Goal: Task Accomplishment & Management: Use online tool/utility

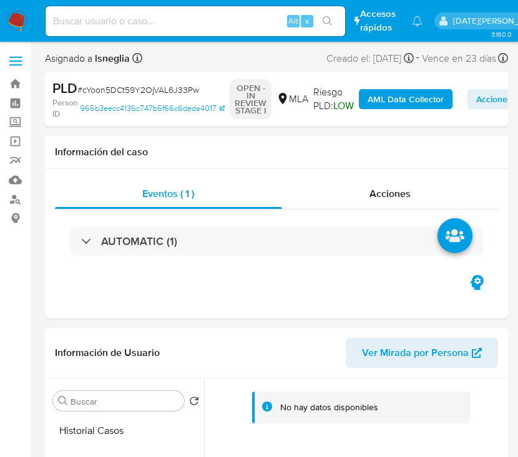
select select "10"
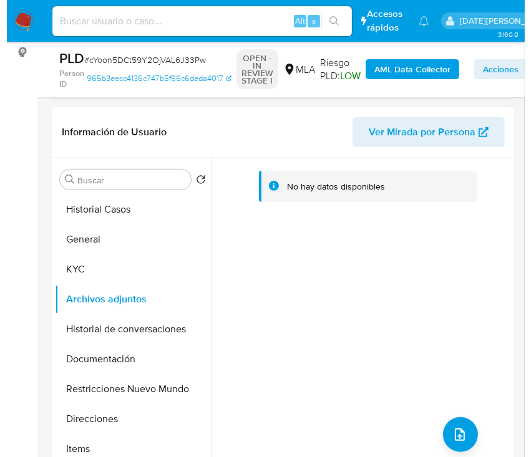
scroll to position [249, 0]
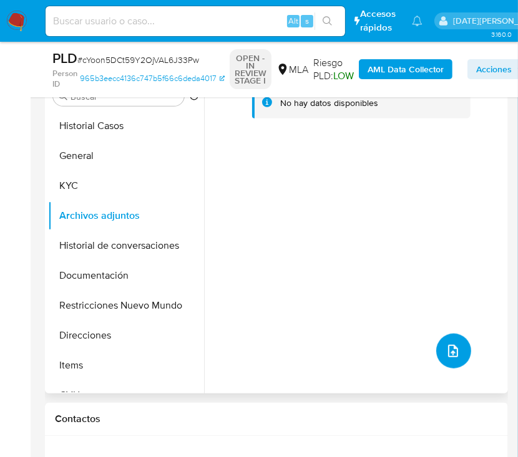
click at [454, 344] on span "upload-file" at bounding box center [452, 351] width 15 height 15
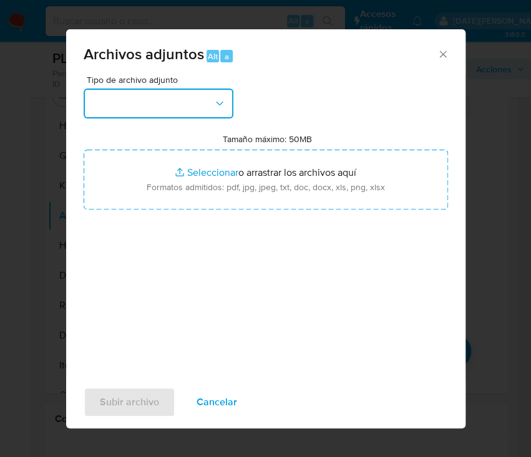
click at [149, 104] on button "button" at bounding box center [159, 104] width 150 height 30
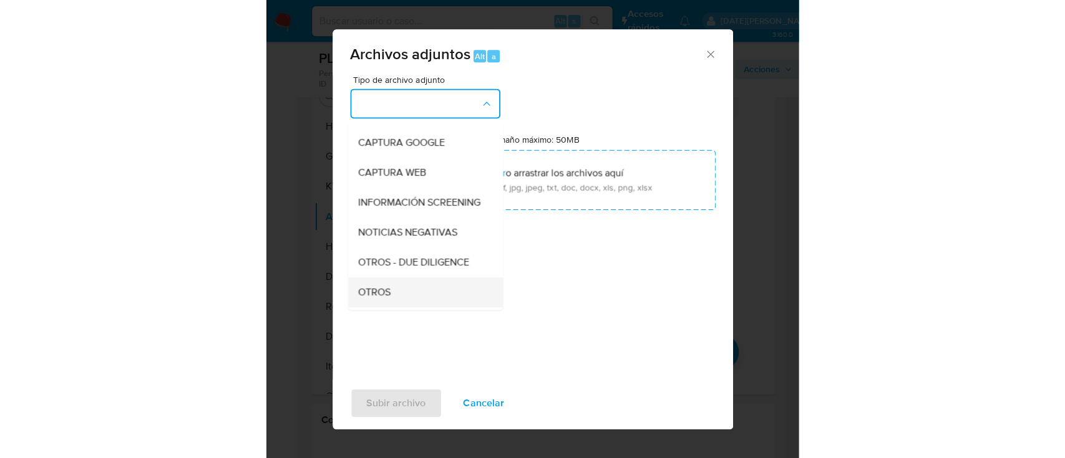
scroll to position [166, 0]
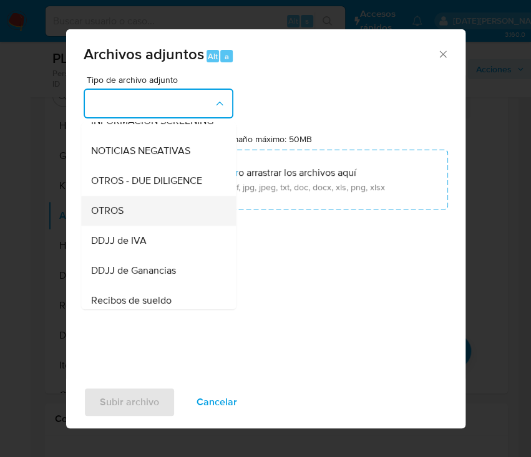
click at [145, 225] on div "OTROS" at bounding box center [154, 211] width 127 height 30
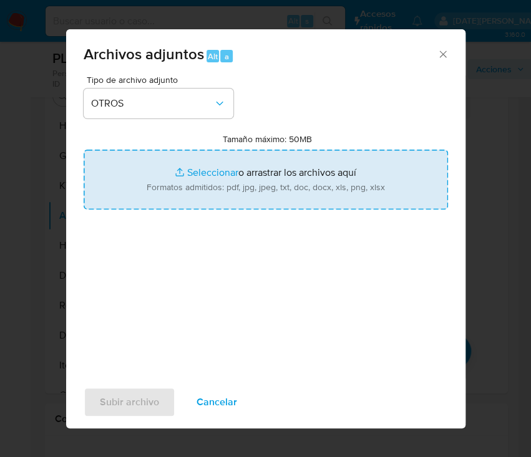
type input "C:\fakepath\Caselog cYoon5DCt59Y2OjVAL6J33Pw.docx"
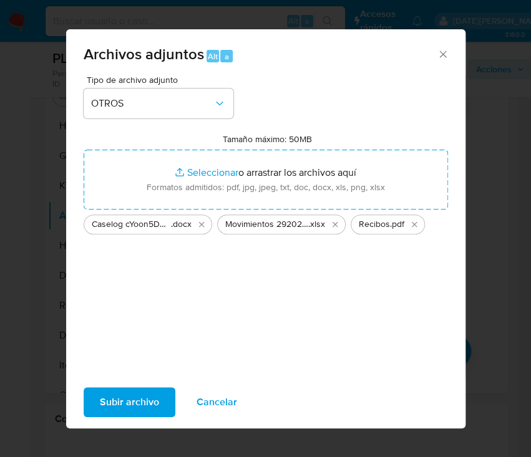
click at [145, 409] on span "Subir archivo" at bounding box center [129, 402] width 59 height 27
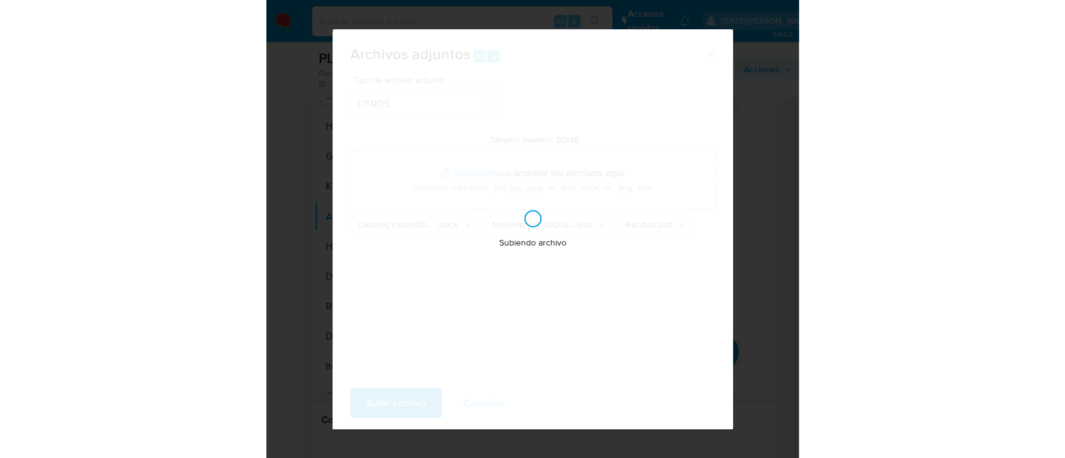
scroll to position [1467, 0]
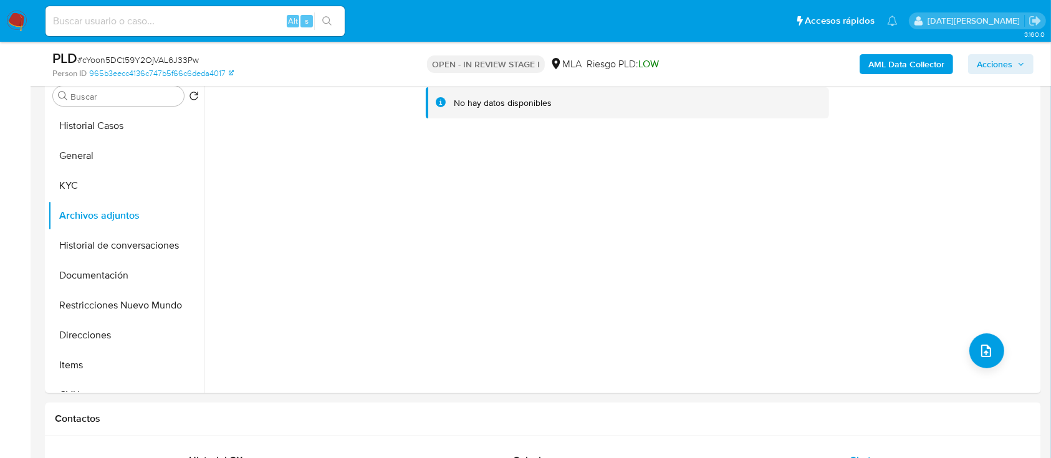
click at [517, 62] on b "AML Data Collector" at bounding box center [907, 64] width 76 height 20
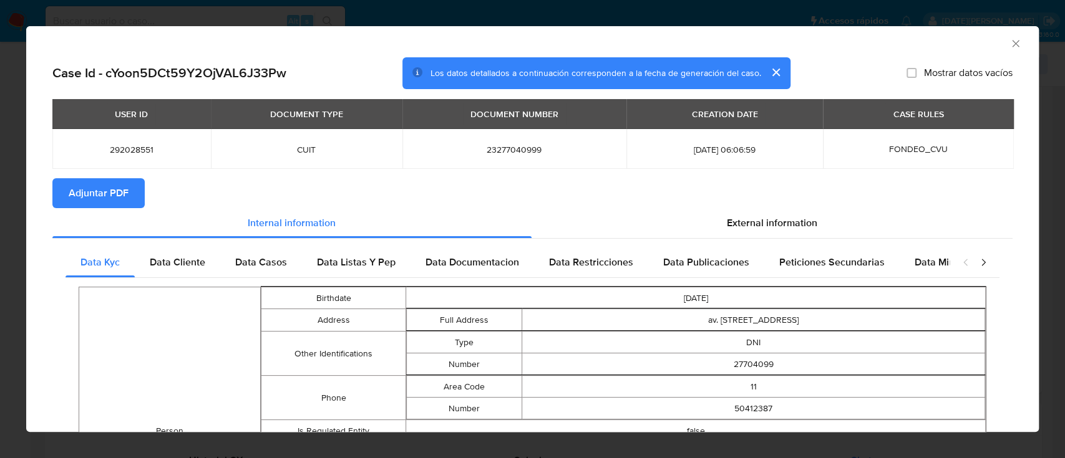
click at [128, 204] on button "Adjuntar PDF" at bounding box center [98, 193] width 92 height 30
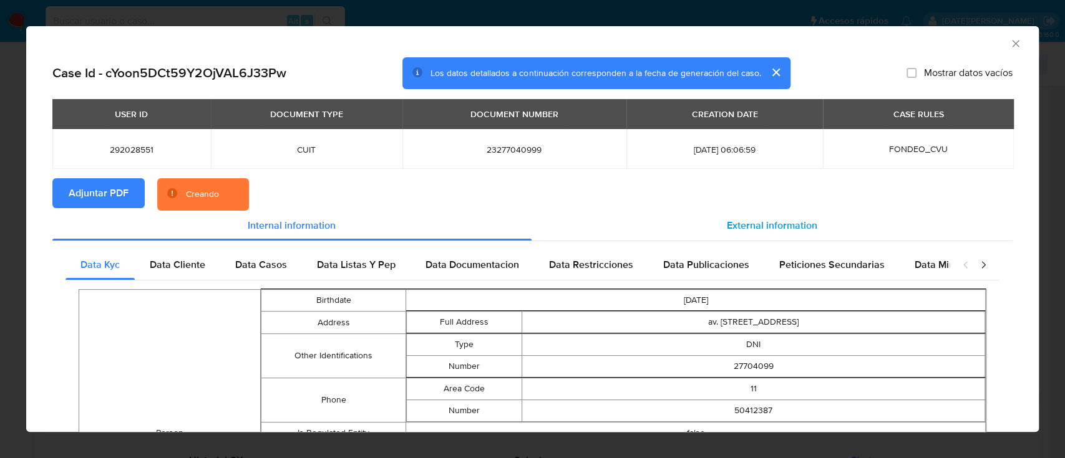
click at [517, 213] on div "External information" at bounding box center [771, 226] width 481 height 30
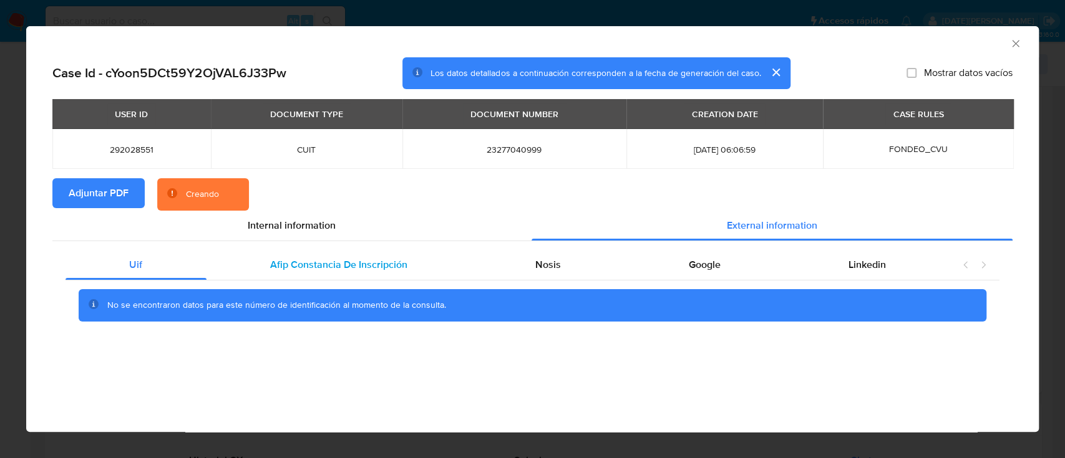
drag, startPoint x: 317, startPoint y: 256, endPoint x: 349, endPoint y: 264, distance: 32.8
click at [317, 256] on div "Afip Constancia De Inscripción" at bounding box center [338, 265] width 265 height 30
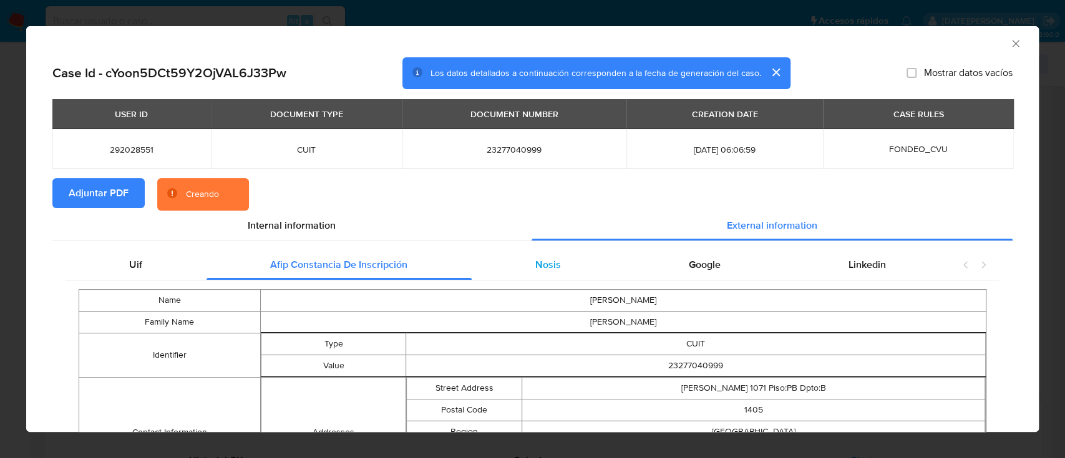
click at [517, 263] on div "Nosis" at bounding box center [547, 265] width 153 height 30
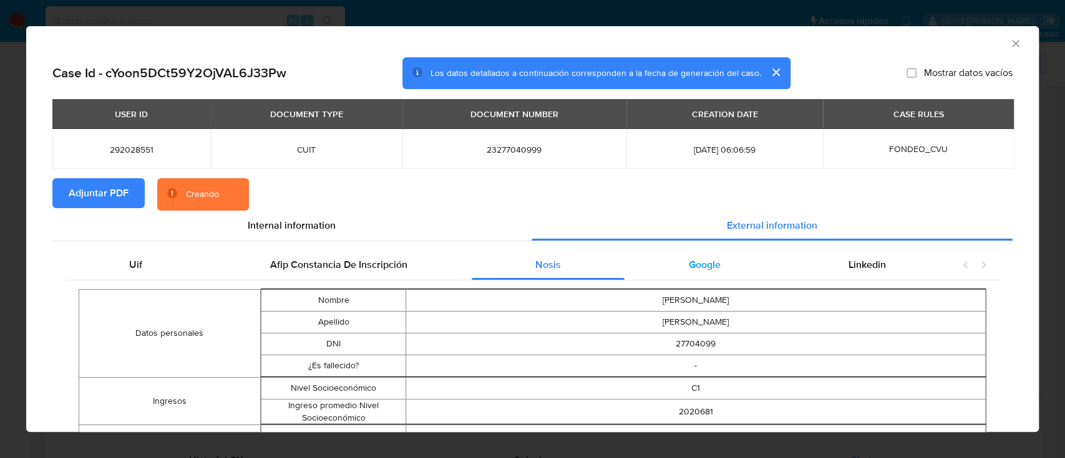
drag, startPoint x: 677, startPoint y: 268, endPoint x: 708, endPoint y: 268, distance: 31.8
click at [517, 268] on div "Google" at bounding box center [704, 265] width 160 height 30
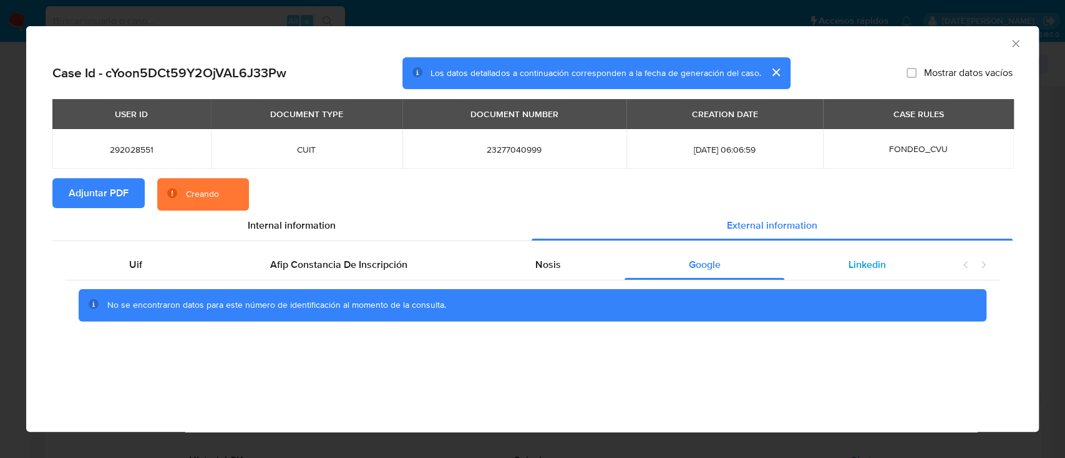
click at [517, 269] on div "Linkedin" at bounding box center [866, 265] width 165 height 30
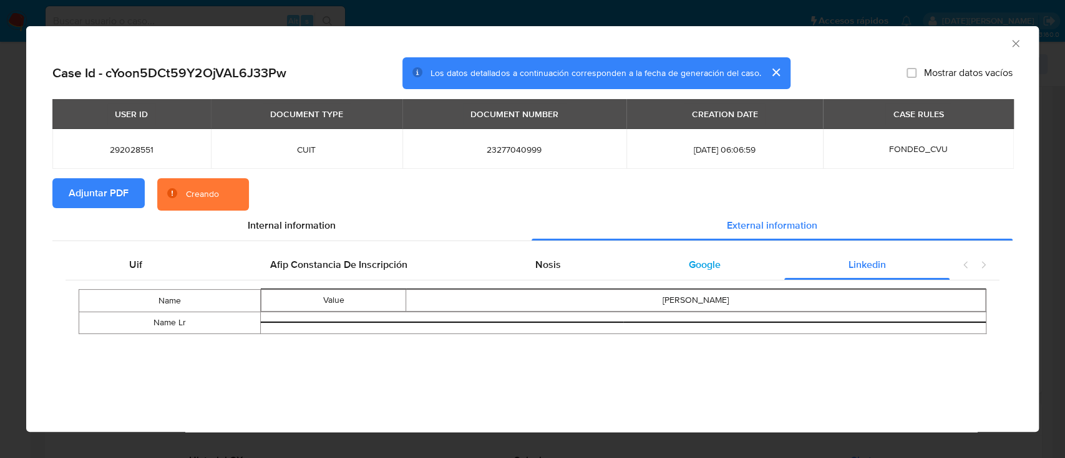
click at [517, 262] on div "Google" at bounding box center [704, 265] width 160 height 30
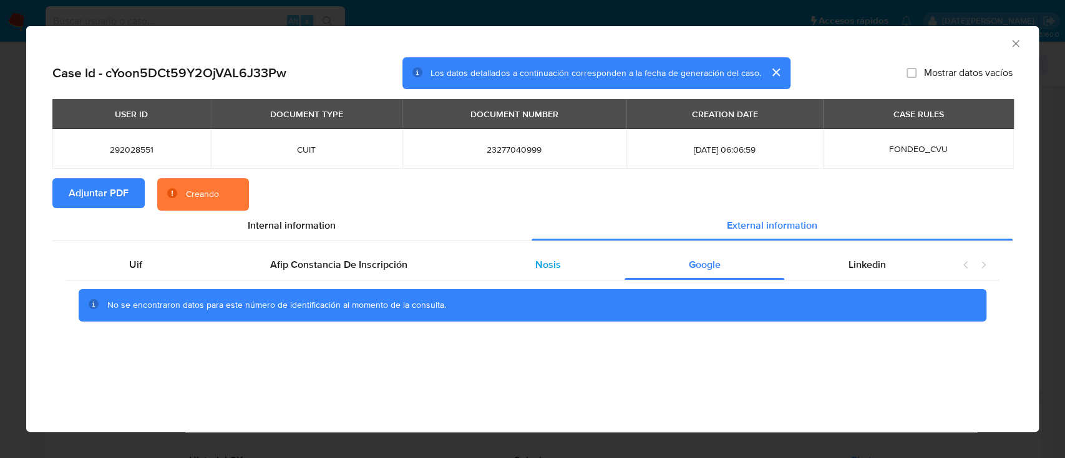
click at [517, 262] on div "Nosis" at bounding box center [547, 265] width 153 height 30
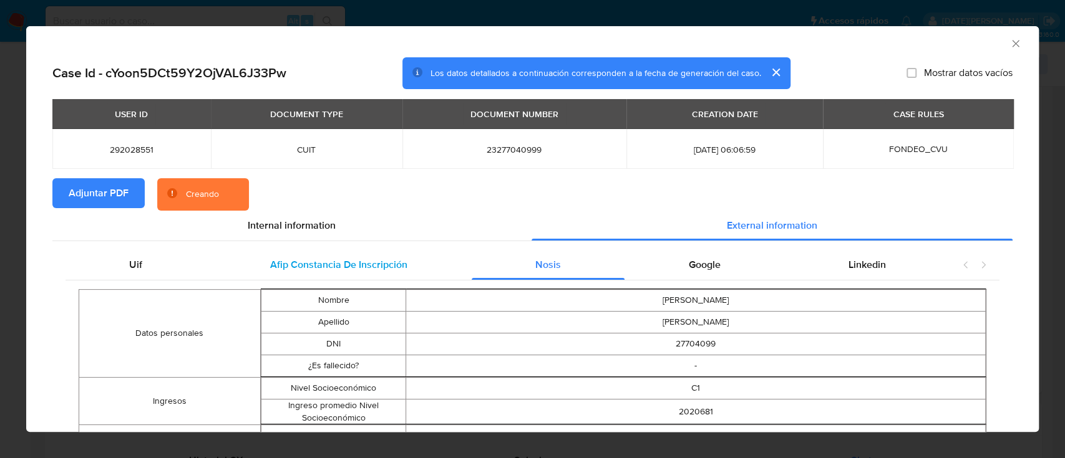
click at [365, 255] on div "Afip Constancia De Inscripción" at bounding box center [338, 265] width 265 height 30
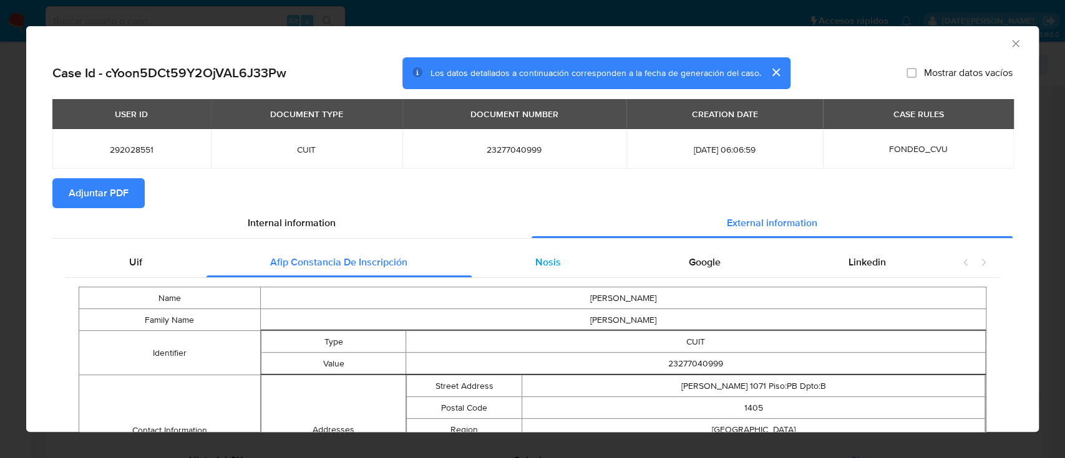
drag, startPoint x: 287, startPoint y: 224, endPoint x: 286, endPoint y: 248, distance: 23.7
click at [288, 224] on span "Internal information" at bounding box center [292, 223] width 88 height 14
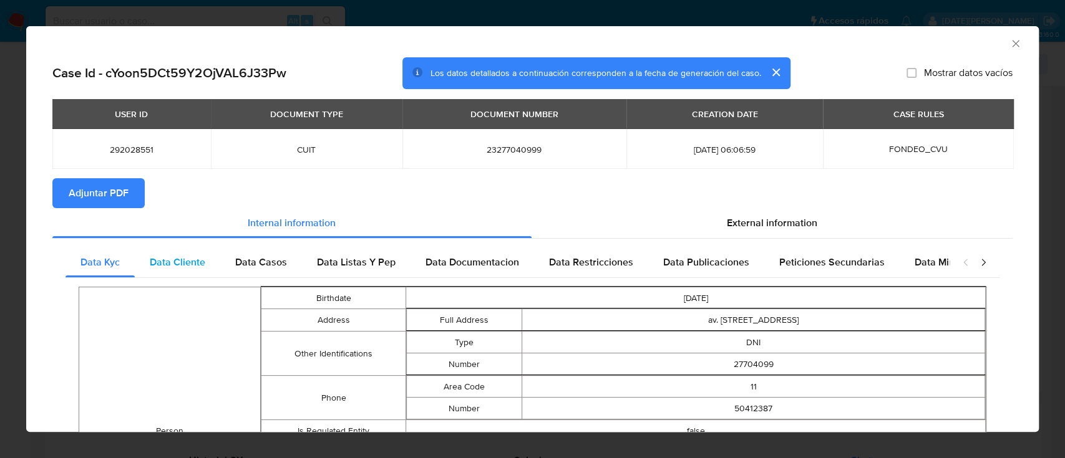
click at [200, 267] on span "Data Cliente" at bounding box center [178, 262] width 56 height 14
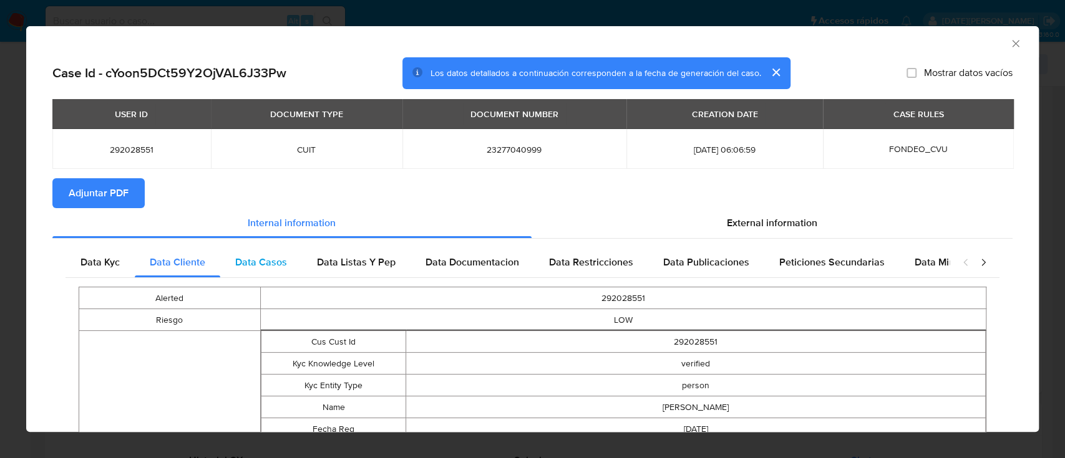
drag, startPoint x: 254, startPoint y: 264, endPoint x: 284, endPoint y: 267, distance: 29.4
click at [256, 264] on span "Data Casos" at bounding box center [261, 262] width 52 height 14
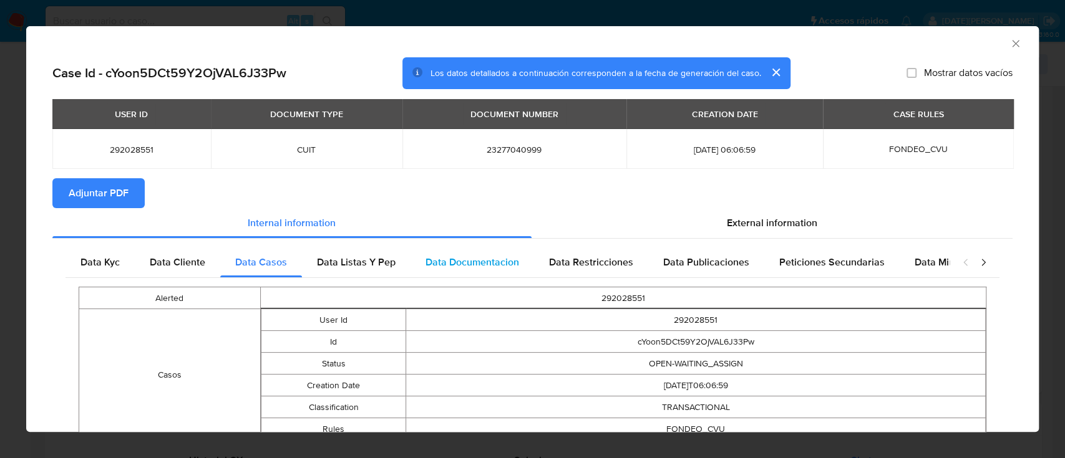
drag, startPoint x: 341, startPoint y: 271, endPoint x: 451, endPoint y: 273, distance: 110.4
click at [342, 270] on div "Data Listas Y Pep" at bounding box center [356, 263] width 109 height 30
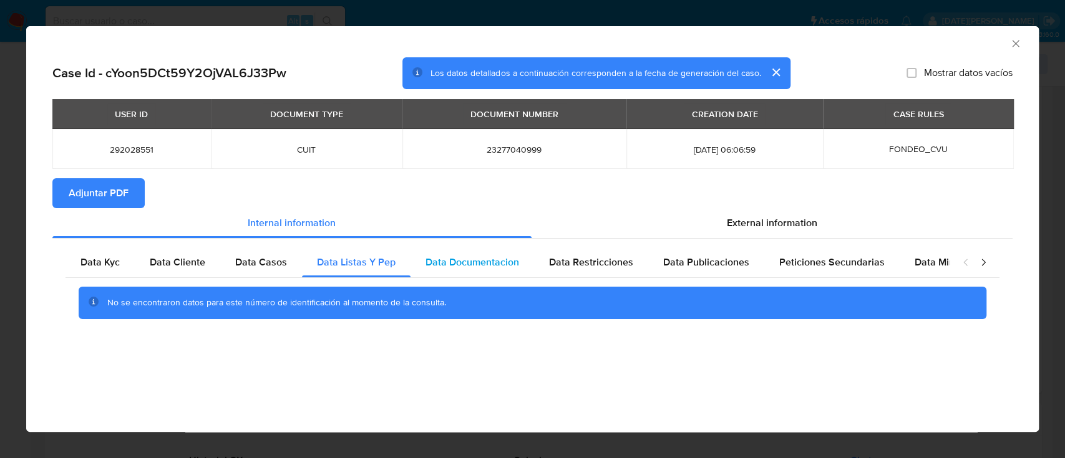
click at [463, 269] on div "Data Documentacion" at bounding box center [471, 263] width 123 height 30
click at [517, 260] on span "Data Restricciones" at bounding box center [591, 262] width 84 height 14
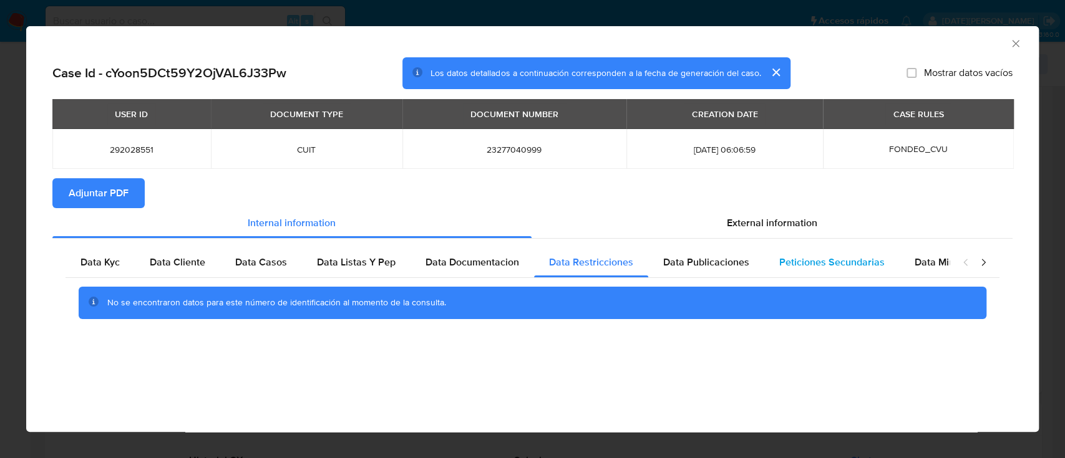
drag, startPoint x: 687, startPoint y: 263, endPoint x: 783, endPoint y: 265, distance: 96.1
click at [517, 263] on span "Data Publicaciones" at bounding box center [706, 262] width 86 height 14
click at [517, 265] on span "Peticiones Secundarias" at bounding box center [831, 262] width 105 height 14
click at [517, 270] on div "Data Minoridad" at bounding box center [948, 263] width 99 height 30
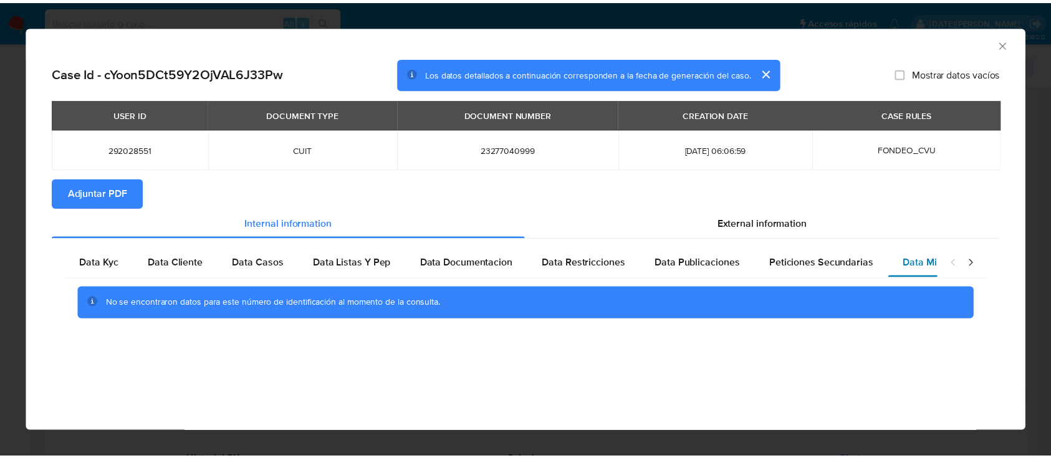
scroll to position [0, 42]
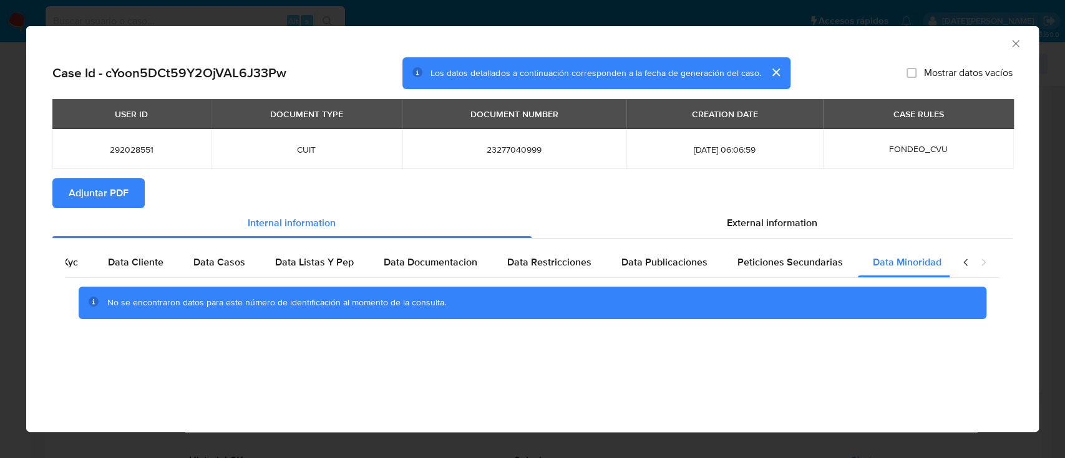
click at [517, 42] on icon "Cerrar ventana" at bounding box center [1015, 43] width 12 height 12
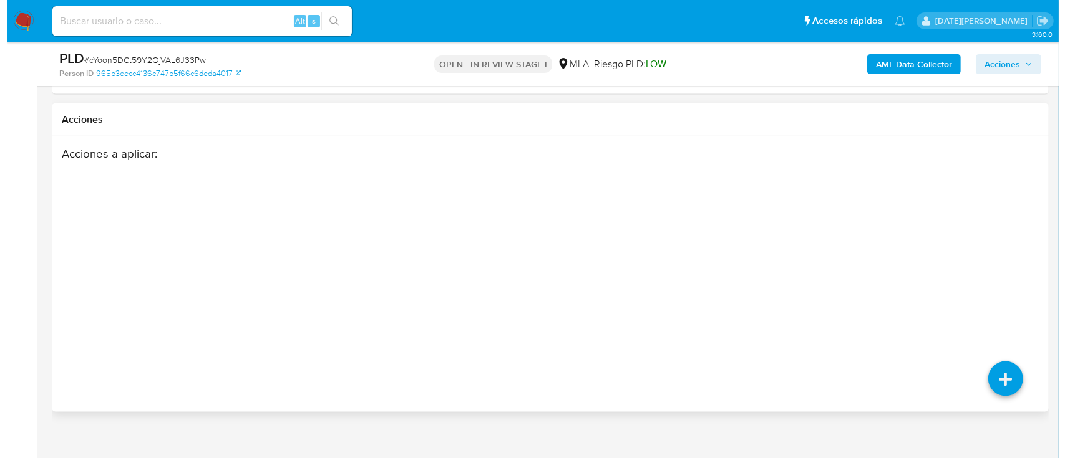
scroll to position [1980, 0]
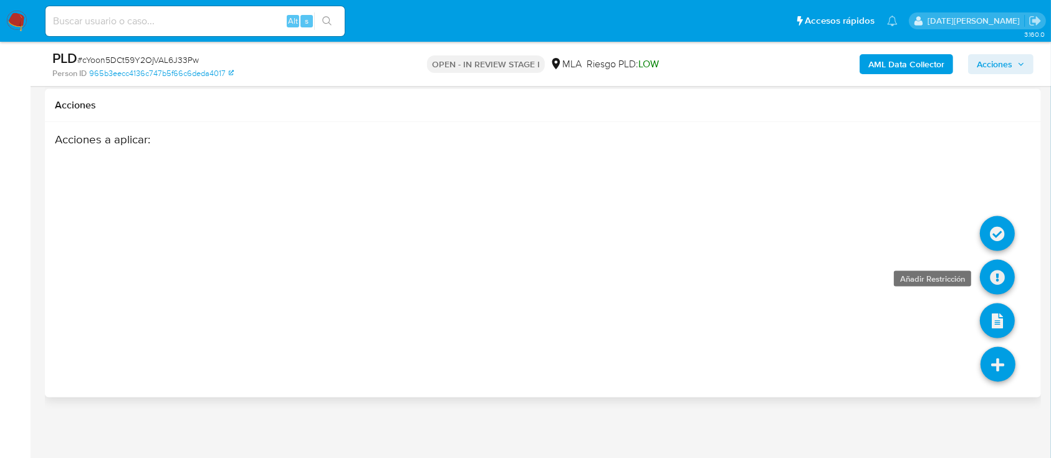
click at [517, 278] on icon at bounding box center [997, 277] width 35 height 35
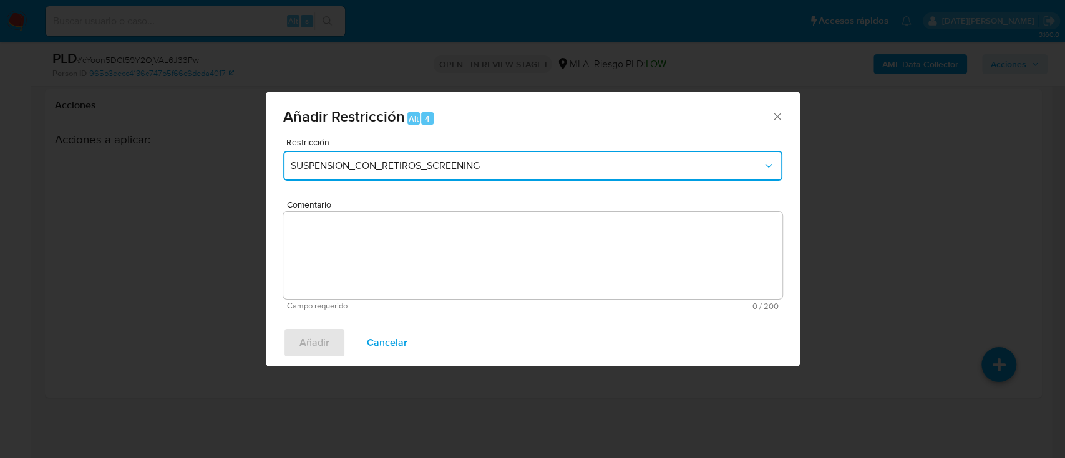
click at [373, 160] on button "SUSPENSION_CON_RETIROS_SCREENING" at bounding box center [532, 166] width 499 height 30
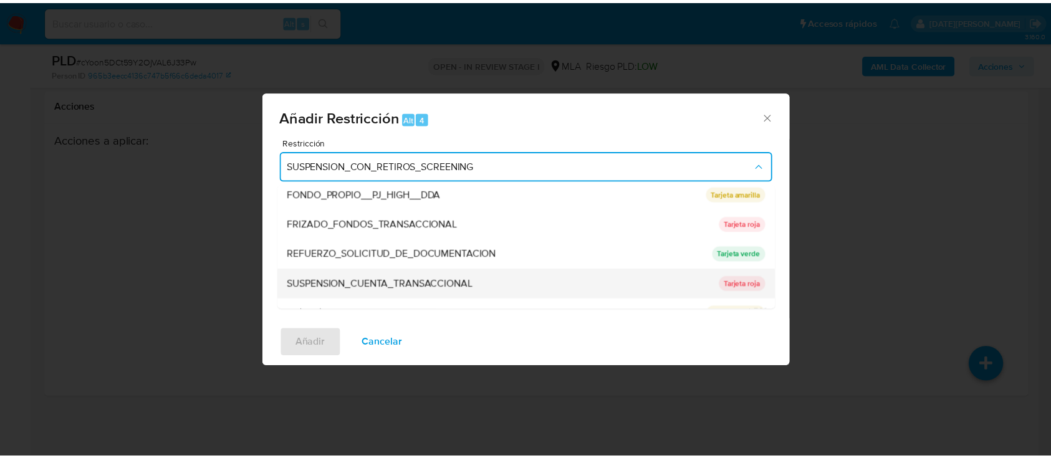
scroll to position [249, 0]
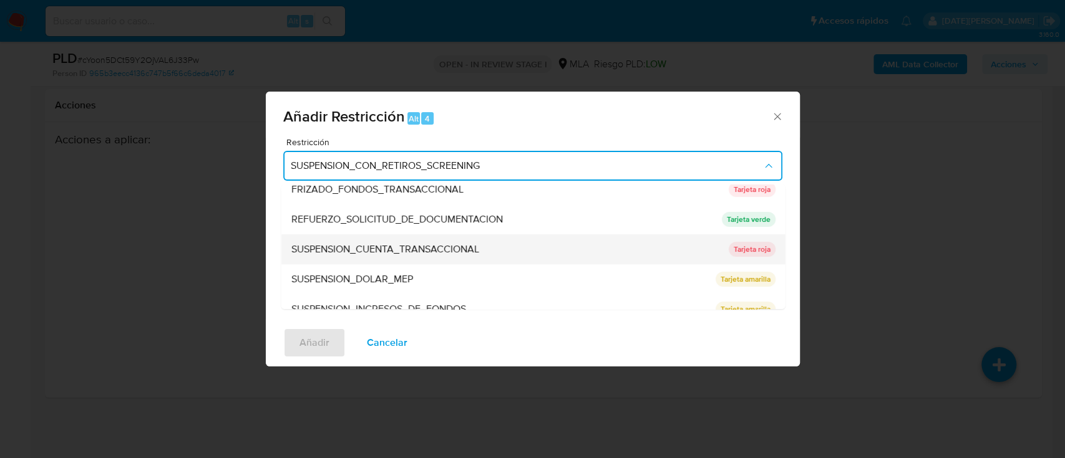
click at [429, 252] on span "SUSPENSION_CUENTA_TRANSACCIONAL" at bounding box center [385, 249] width 188 height 12
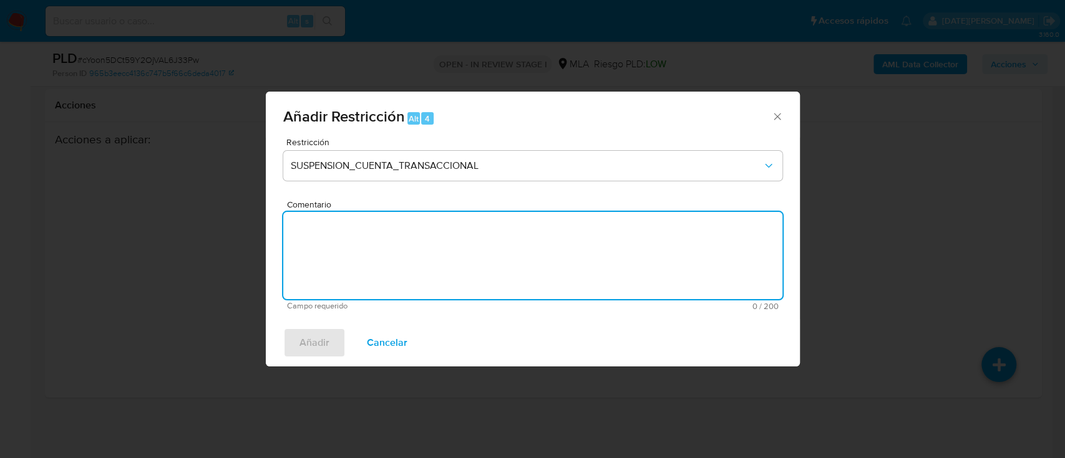
click at [389, 284] on textarea "Comentario" at bounding box center [532, 255] width 499 height 87
type textarea "aml"
click at [326, 336] on span "Añadir" at bounding box center [314, 342] width 30 height 27
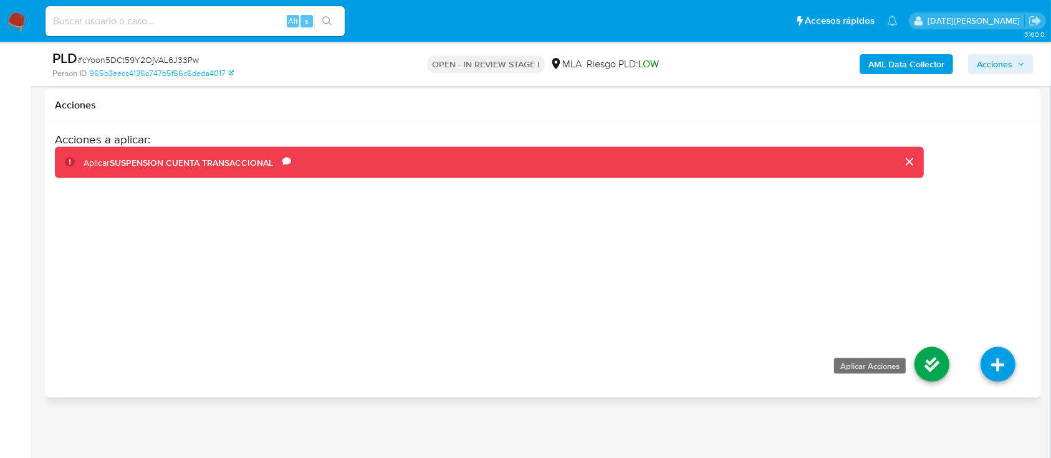
click at [517, 366] on icon at bounding box center [932, 364] width 35 height 35
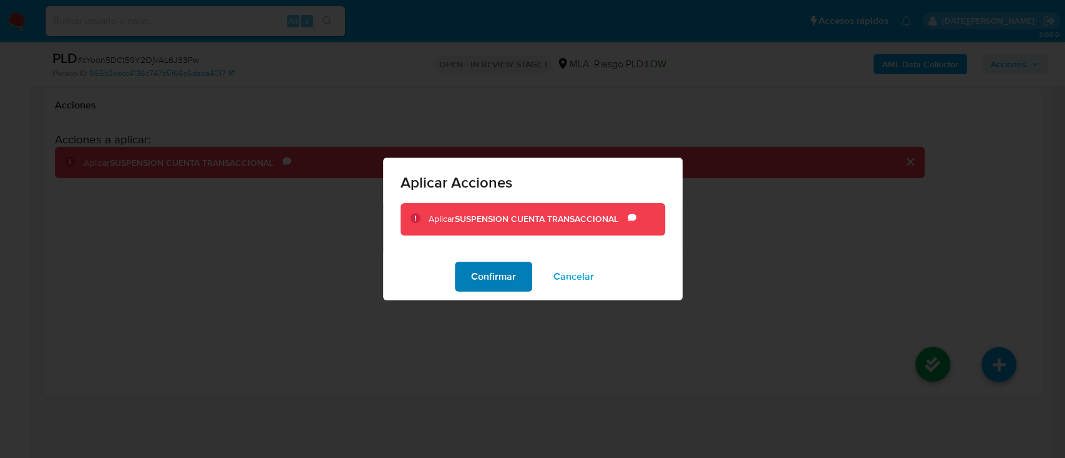
click at [497, 286] on span "Confirmar" at bounding box center [493, 276] width 45 height 27
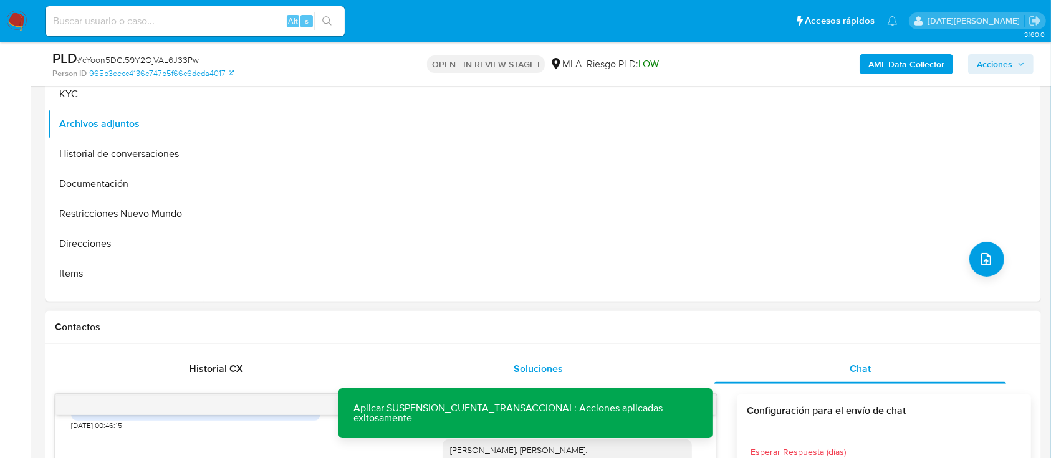
scroll to position [234, 0]
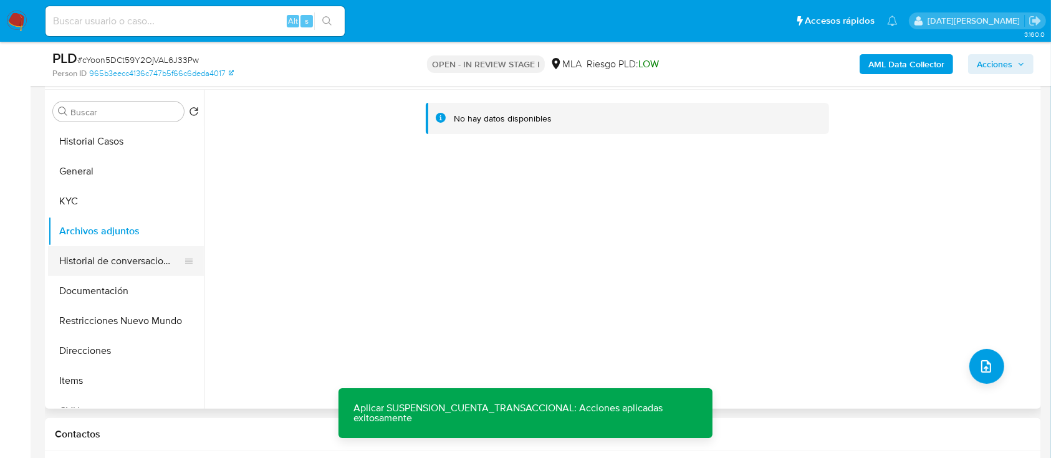
click at [85, 261] on button "Historial de conversaciones" at bounding box center [121, 261] width 146 height 30
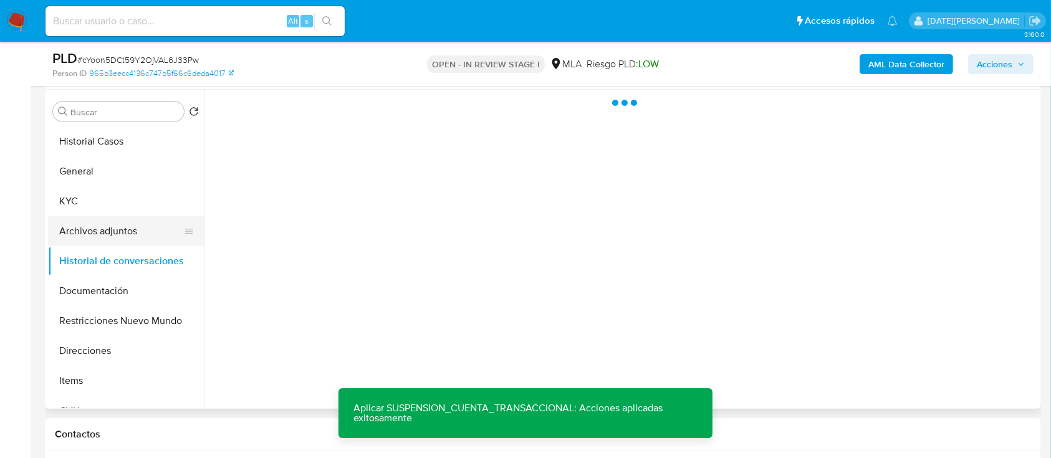
click at [87, 241] on button "Archivos adjuntos" at bounding box center [121, 231] width 146 height 30
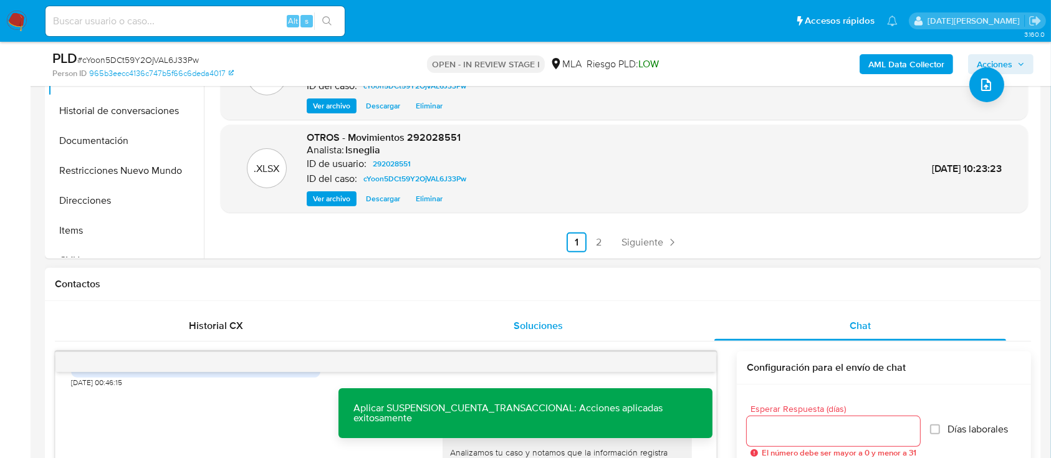
scroll to position [400, 0]
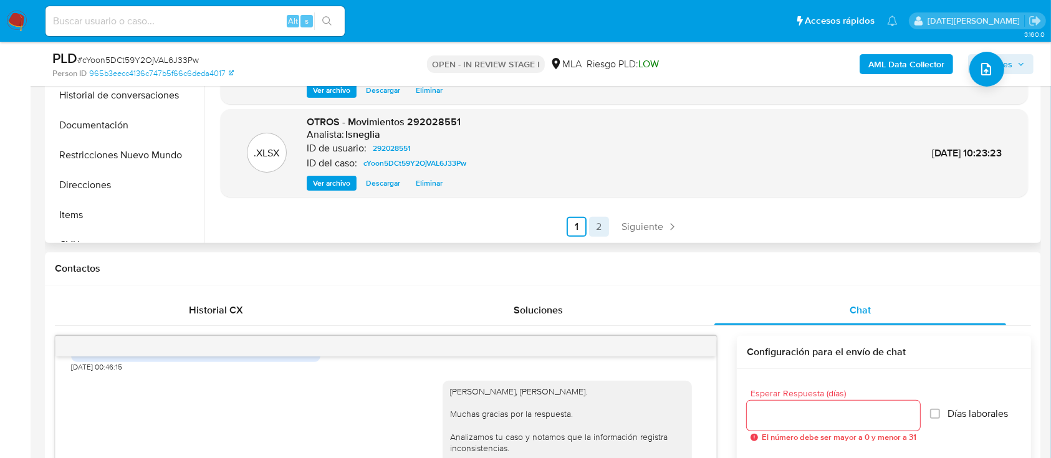
click at [517, 230] on link "2" at bounding box center [599, 227] width 20 height 20
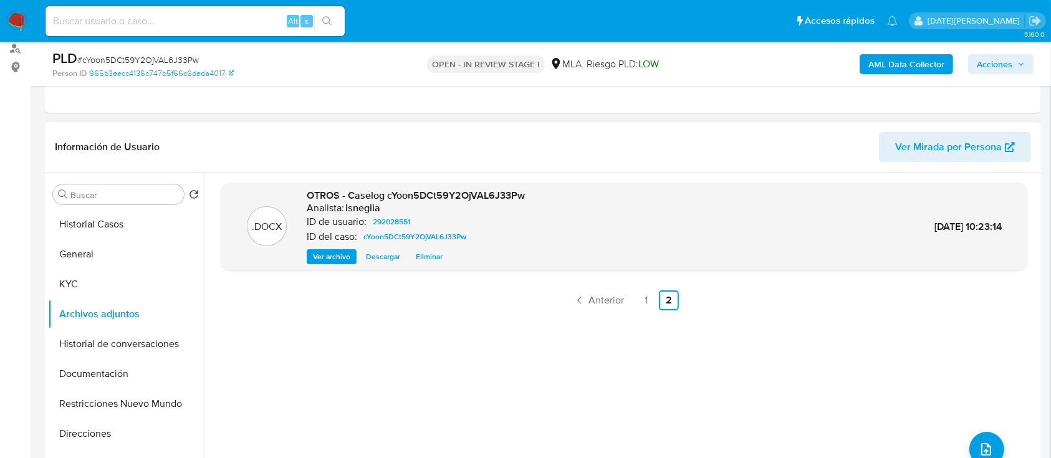
scroll to position [150, 0]
drag, startPoint x: 349, startPoint y: 196, endPoint x: 533, endPoint y: 200, distance: 184.0
click at [517, 200] on div ".DOCX OTROS - Caselog cYoon5DCt59Y2OjVAL6J33Pw Analista: lsneglia ID de usuario…" at bounding box center [624, 228] width 795 height 76
copy span "Caselog cYoon5DCt59Y2OjVAL6J33Pw"
click at [107, 335] on button "Historial de conversaciones" at bounding box center [121, 345] width 146 height 30
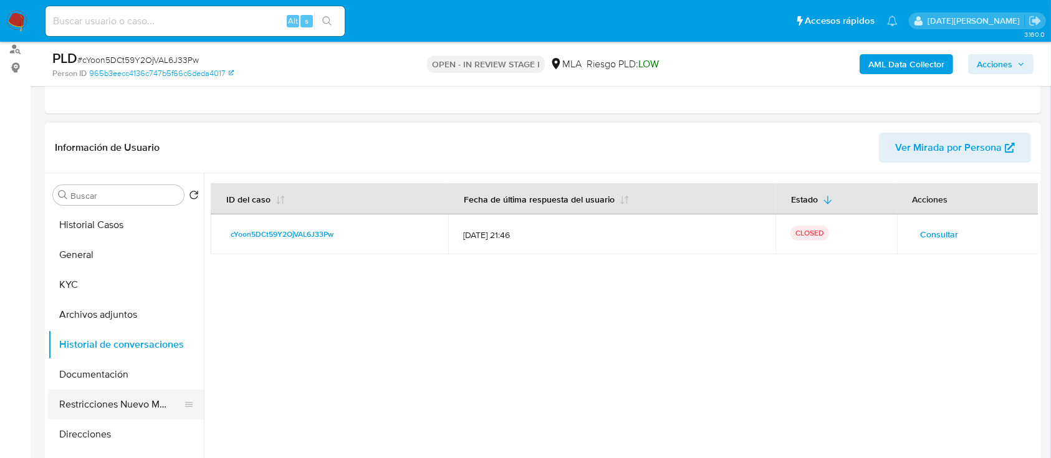
click at [107, 405] on button "Restricciones Nuevo Mundo" at bounding box center [121, 405] width 146 height 30
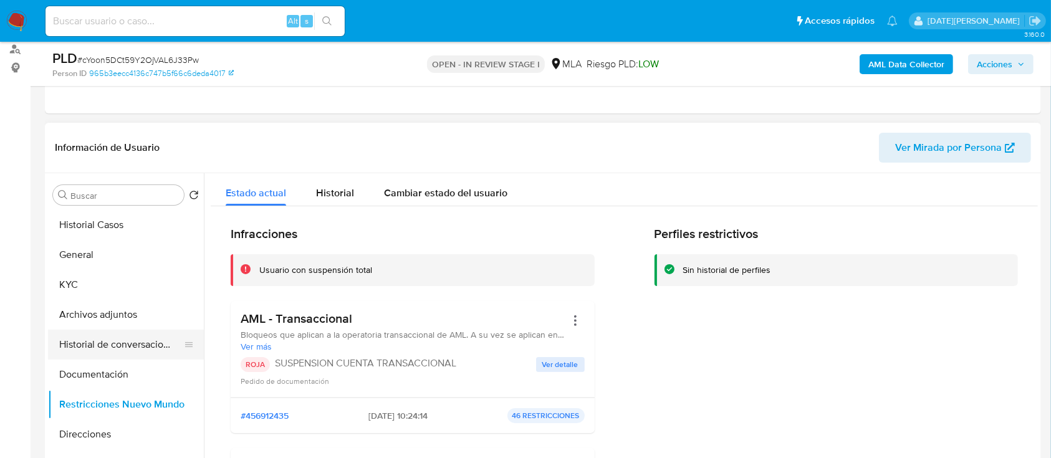
click at [110, 357] on button "Historial de conversaciones" at bounding box center [121, 345] width 146 height 30
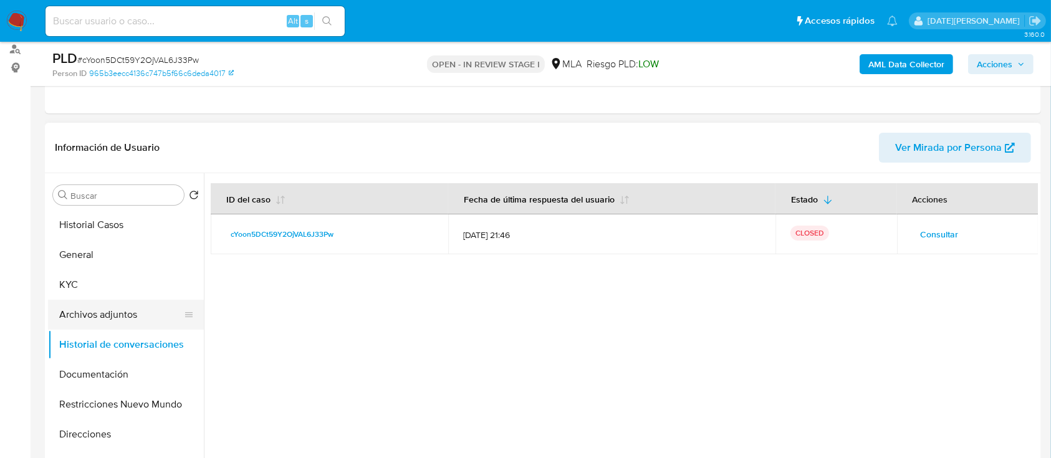
click at [105, 301] on button "Archivos adjuntos" at bounding box center [121, 315] width 146 height 30
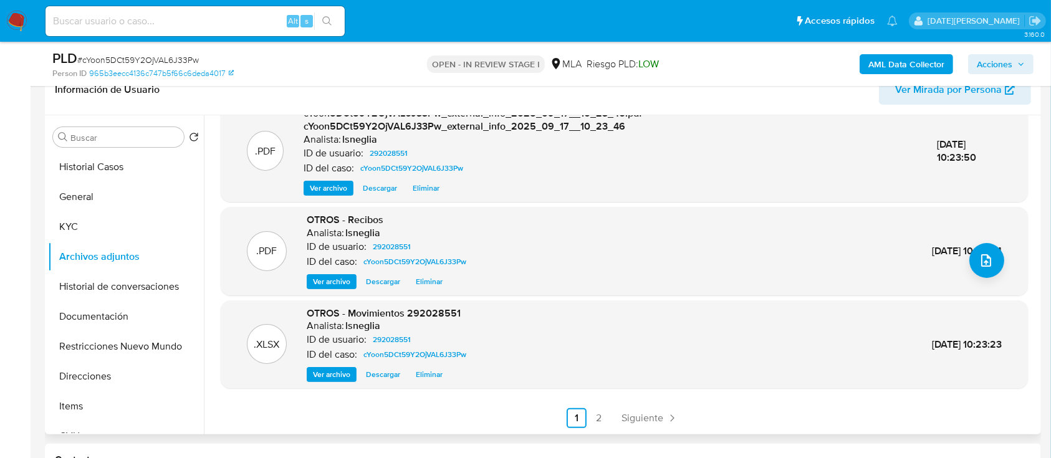
scroll to position [234, 0]
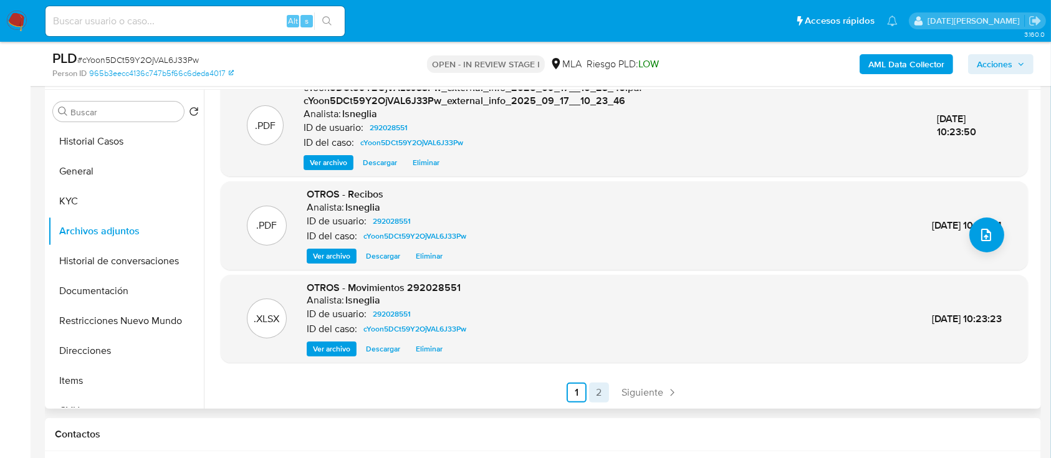
click at [517, 388] on link "2" at bounding box center [599, 393] width 20 height 20
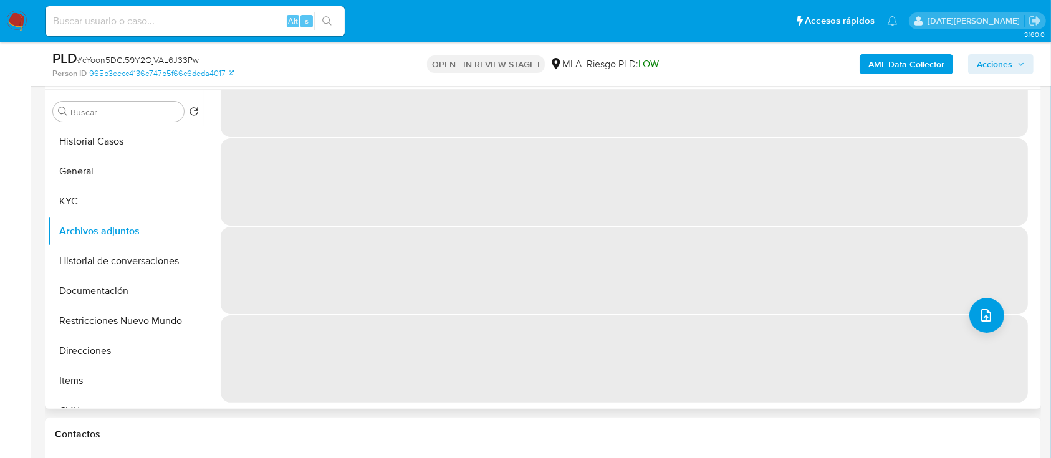
scroll to position [0, 0]
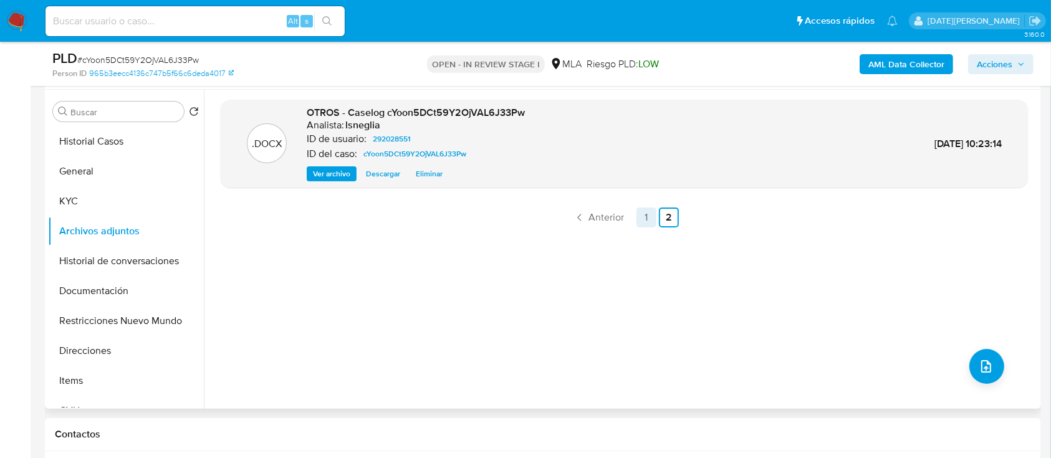
click at [517, 217] on link "1" at bounding box center [647, 218] width 20 height 20
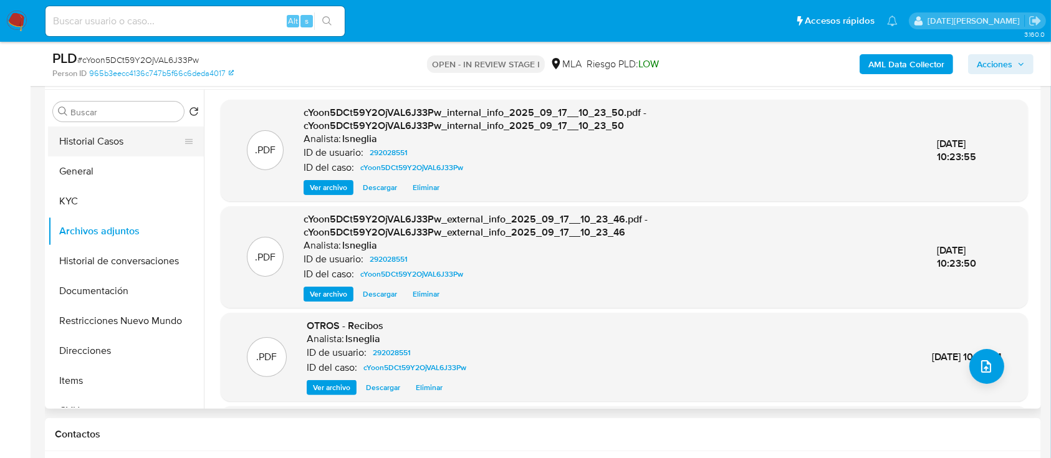
click at [90, 143] on button "Historial Casos" at bounding box center [121, 142] width 146 height 30
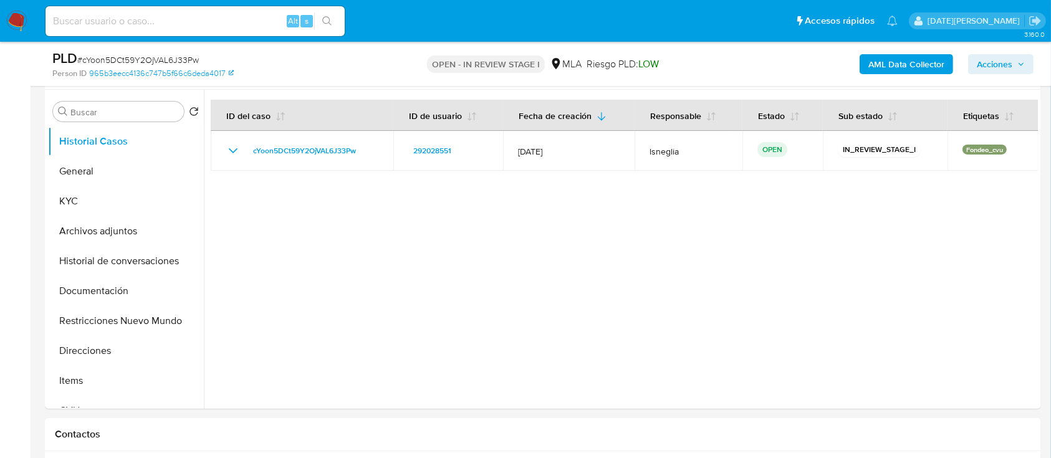
click at [517, 65] on span "Acciones" at bounding box center [1001, 64] width 48 height 17
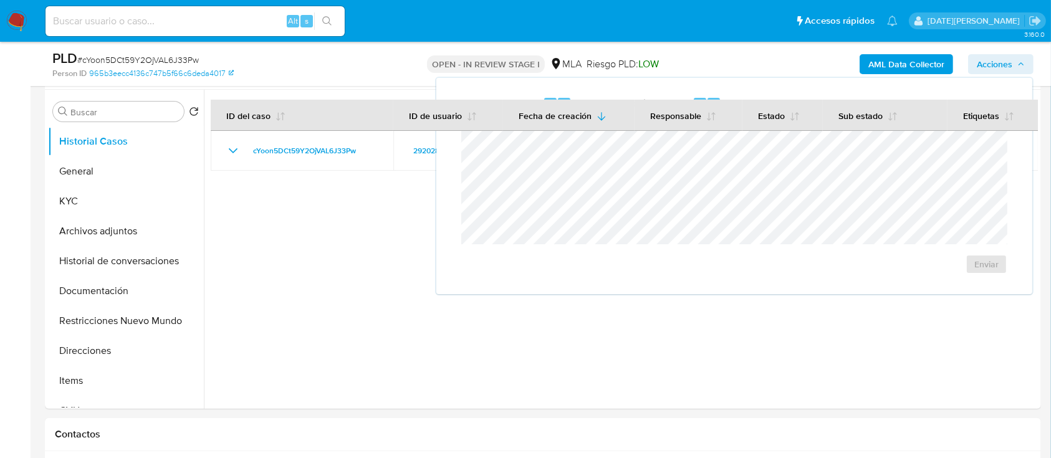
click at [517, 52] on div "AML Data Collector Acciones Enviar comentario Alt c Resolución del caso Alt r E…" at bounding box center [872, 63] width 324 height 29
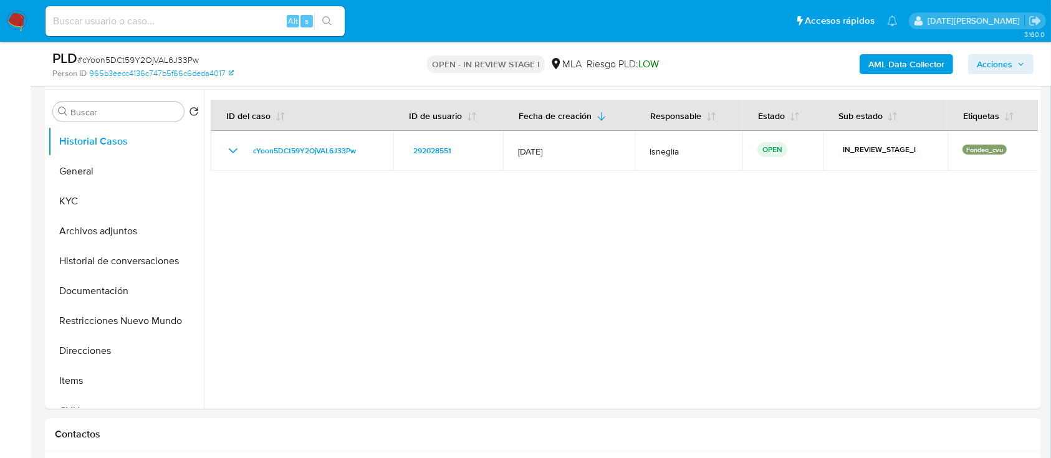
click at [517, 59] on span "Acciones" at bounding box center [995, 64] width 36 height 20
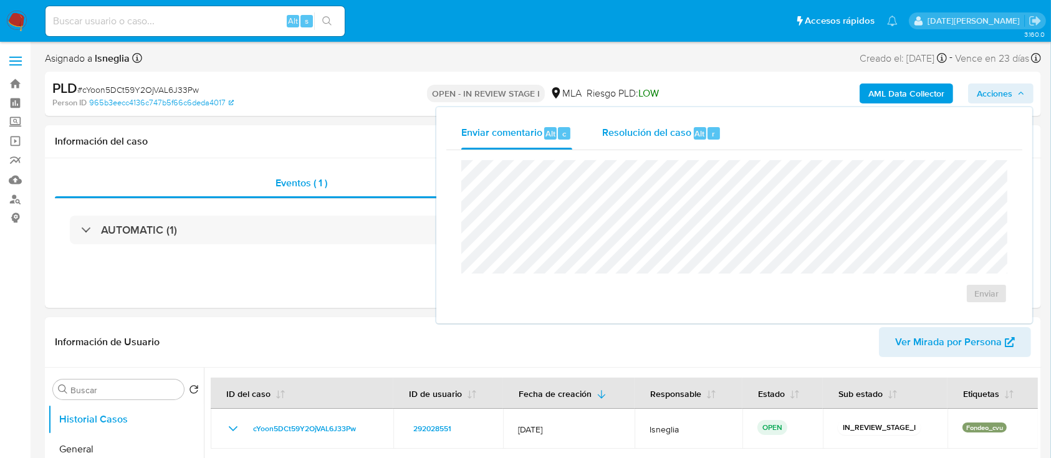
click at [517, 137] on span "Resolución del caso" at bounding box center [646, 133] width 89 height 14
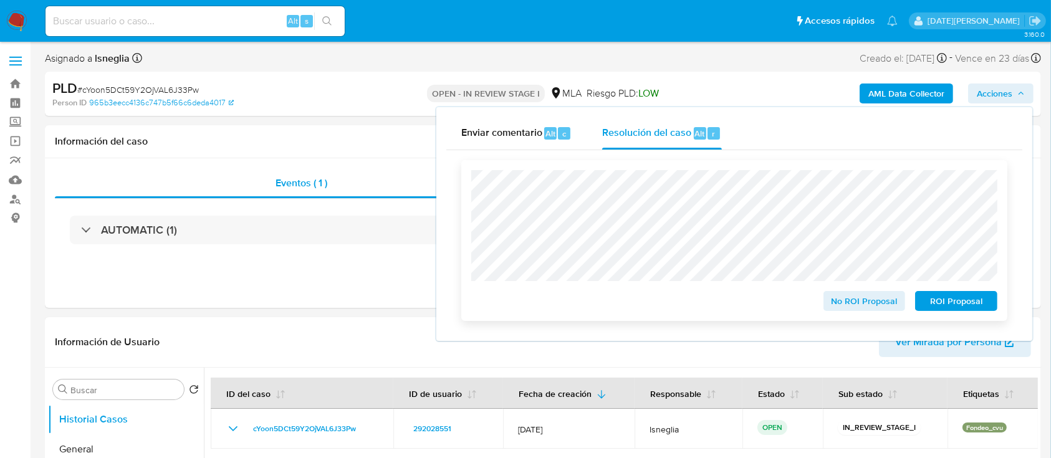
click at [517, 302] on span "ROI Proposal" at bounding box center [956, 300] width 65 height 17
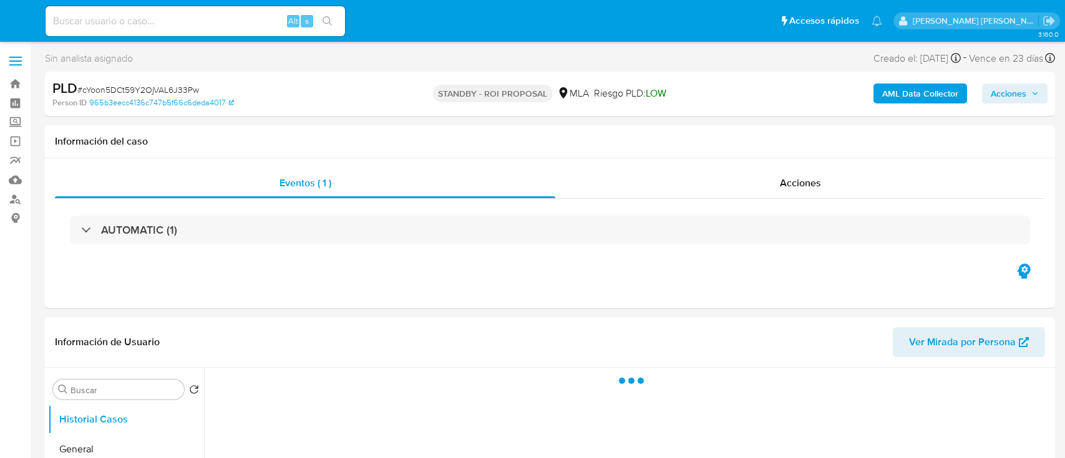
select select "10"
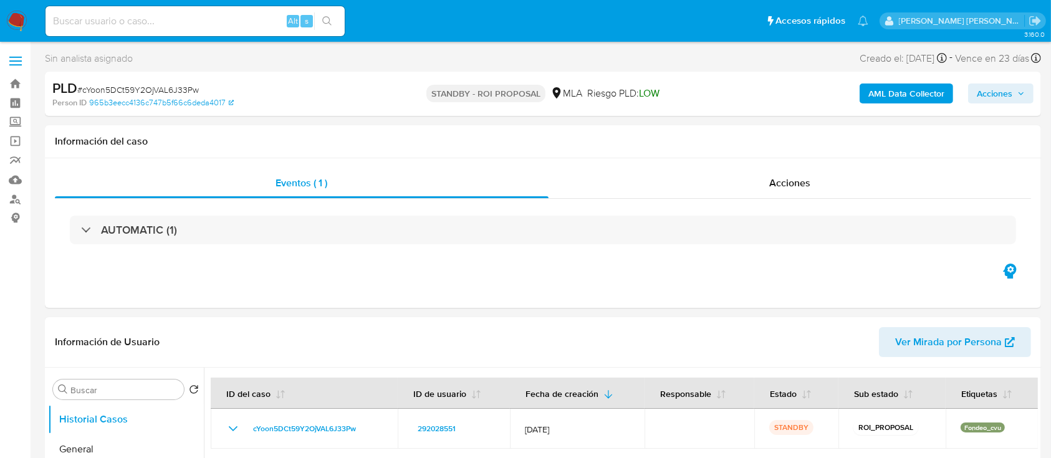
click at [134, 20] on input at bounding box center [195, 21] width 299 height 16
paste input "8KeeUt6NMthnWB8UBU83pOrW"
type input "8KeeUt6NMthnWB8UBU83pOrW"
click at [329, 17] on icon "search-icon" at bounding box center [326, 20] width 9 height 9
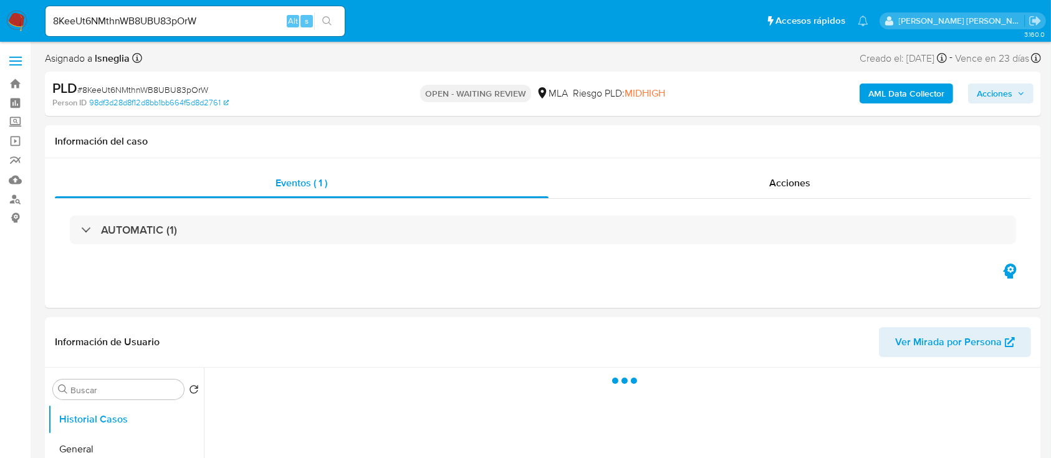
select select "10"
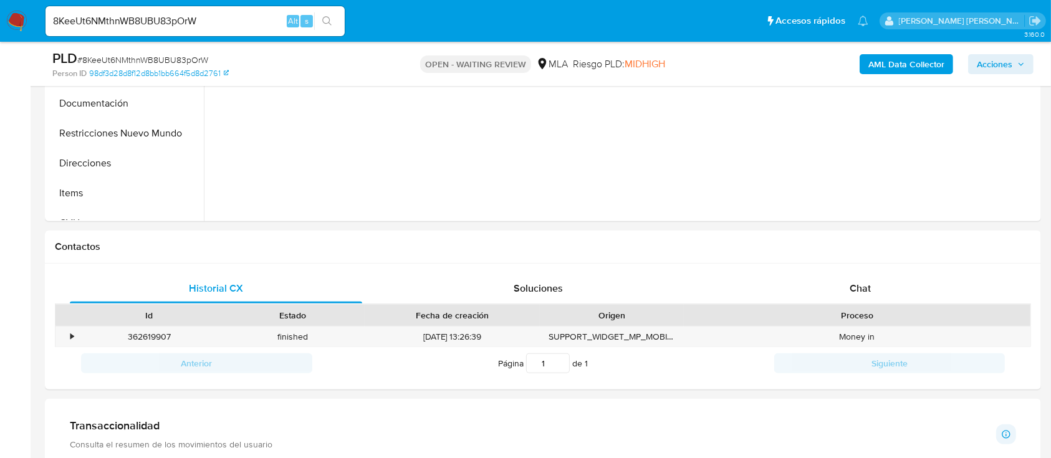
scroll to position [499, 0]
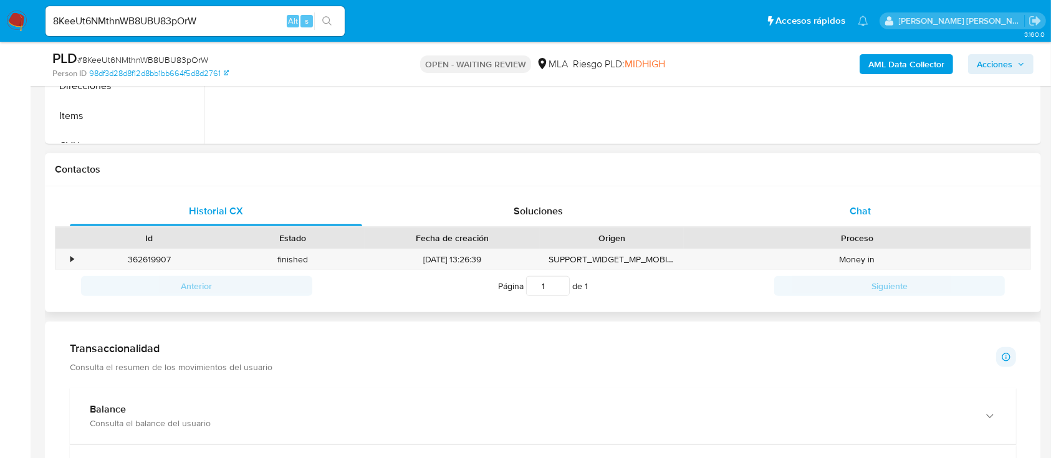
click at [864, 225] on div "Chat" at bounding box center [861, 211] width 292 height 30
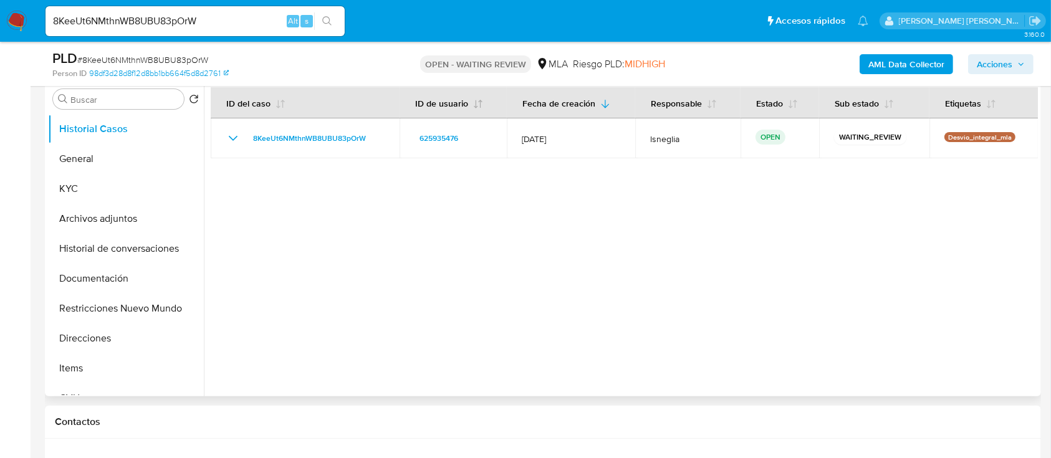
scroll to position [83, 0]
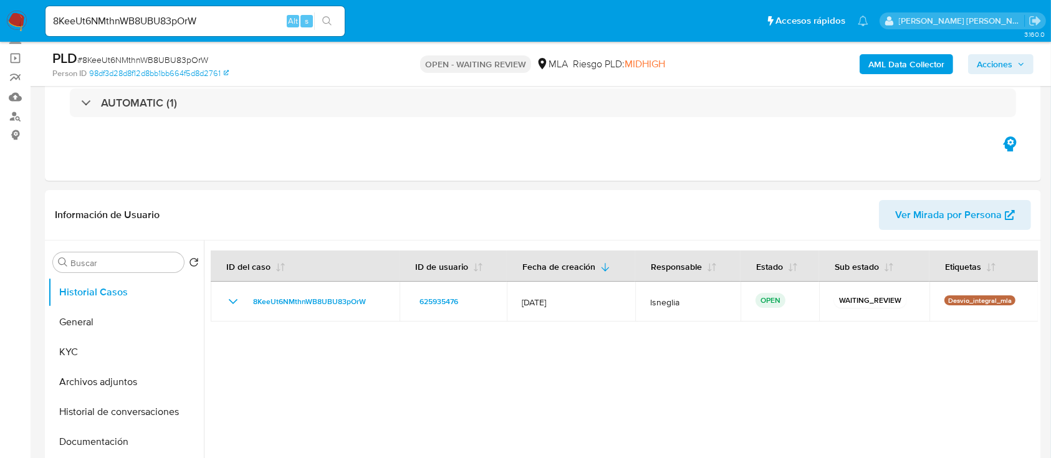
click at [153, 56] on span "# 8KeeUt6NMthnWB8UBU83pOrW" at bounding box center [142, 60] width 131 height 12
copy span "8KeeUt6NMthnWB8UBU83pOrW"
click at [12, 20] on img at bounding box center [16, 21] width 21 height 21
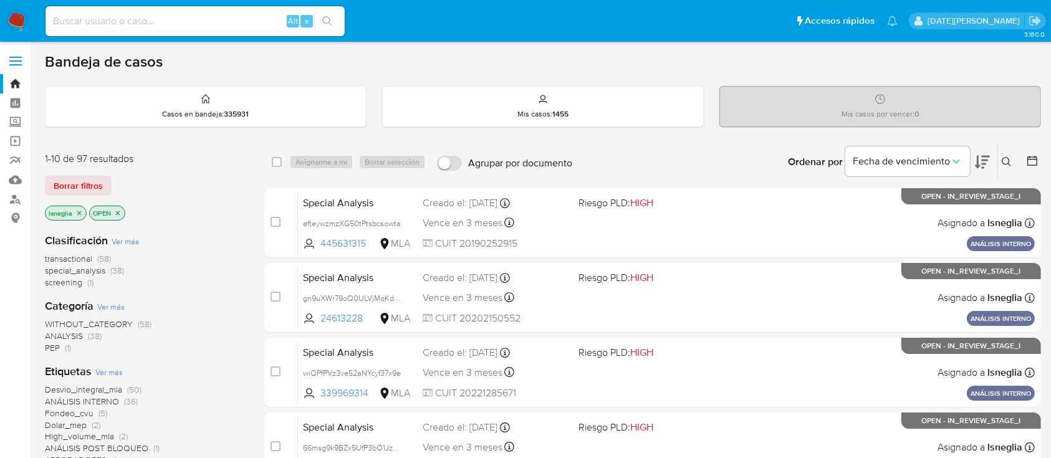
click at [1009, 160] on icon at bounding box center [1007, 162] width 10 height 10
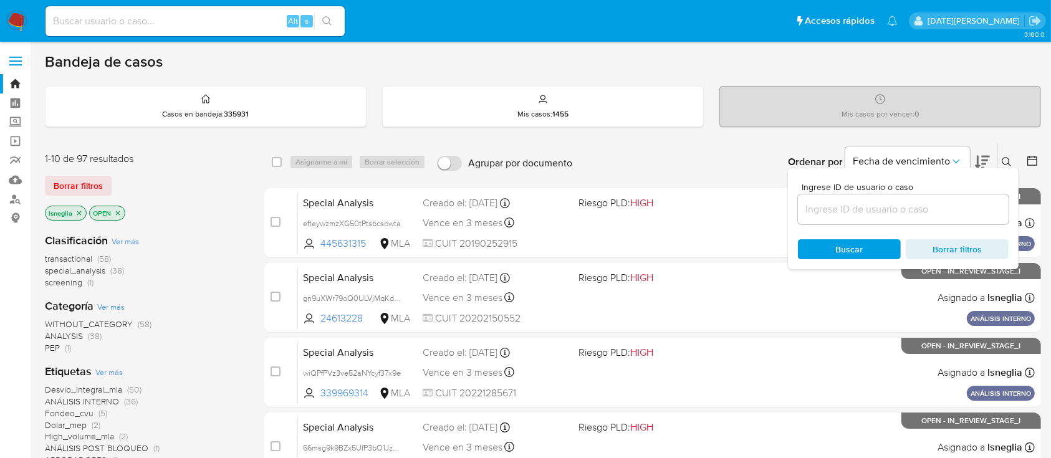
click at [877, 215] on input at bounding box center [903, 209] width 211 height 16
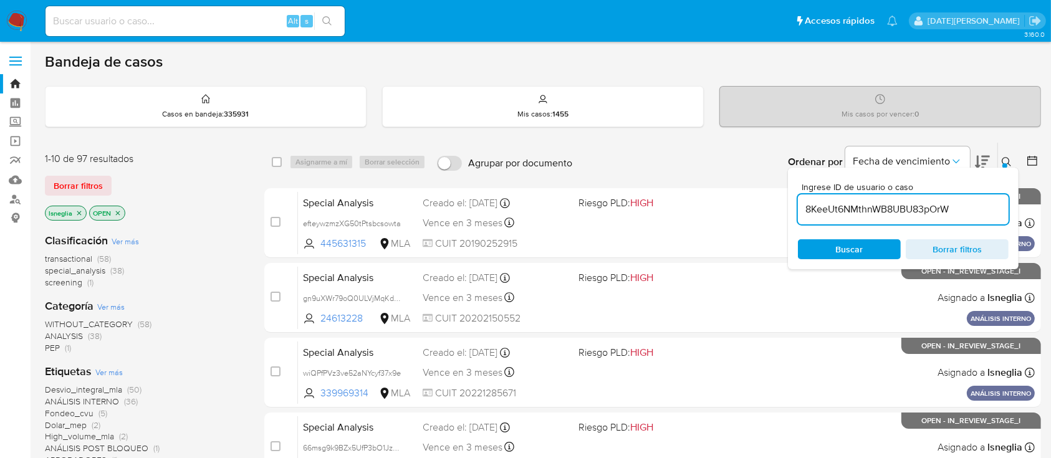
type input "8KeeUt6NMthnWB8UBU83pOrW"
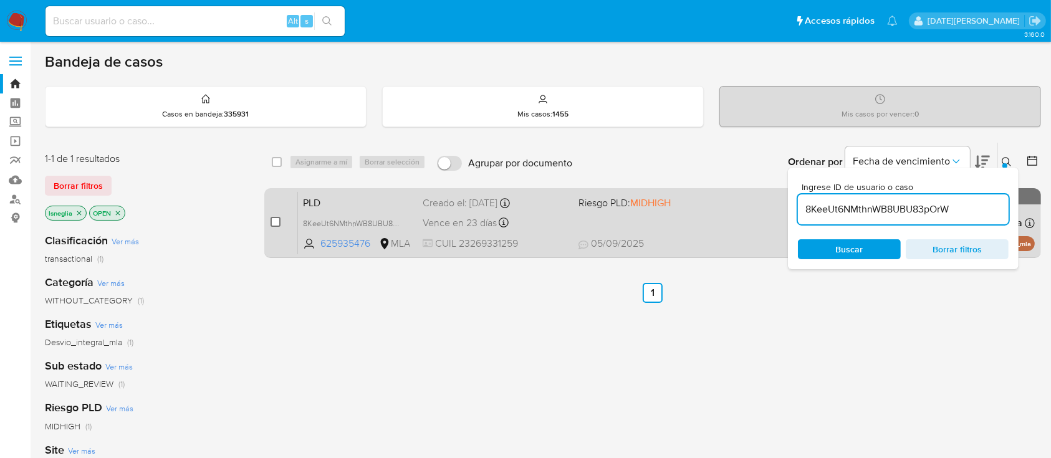
click at [276, 220] on input "checkbox" at bounding box center [276, 222] width 10 height 10
checkbox input "true"
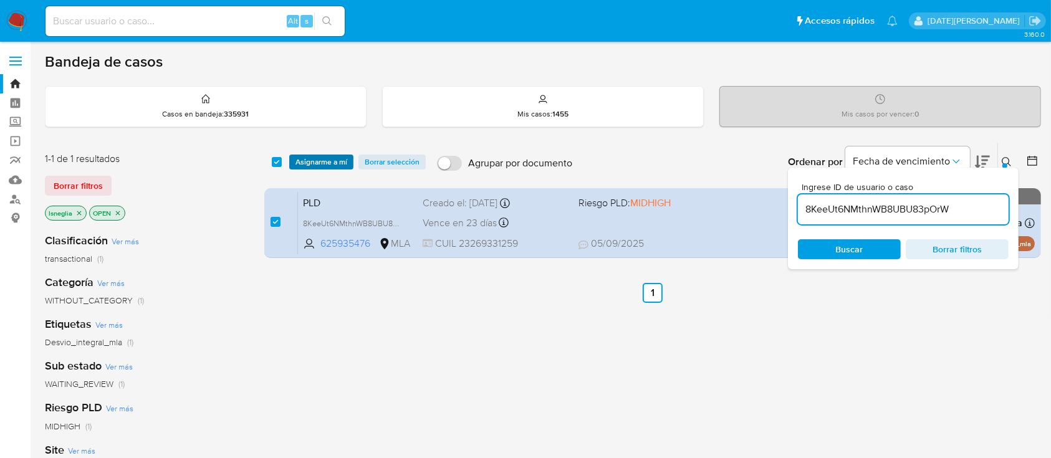
click at [319, 156] on span "Asignarme a mí" at bounding box center [322, 162] width 52 height 12
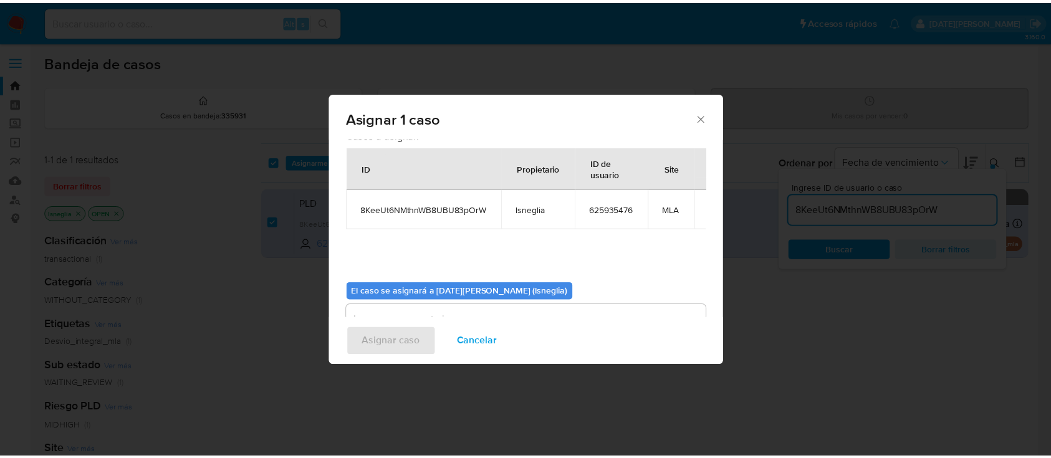
scroll to position [64, 0]
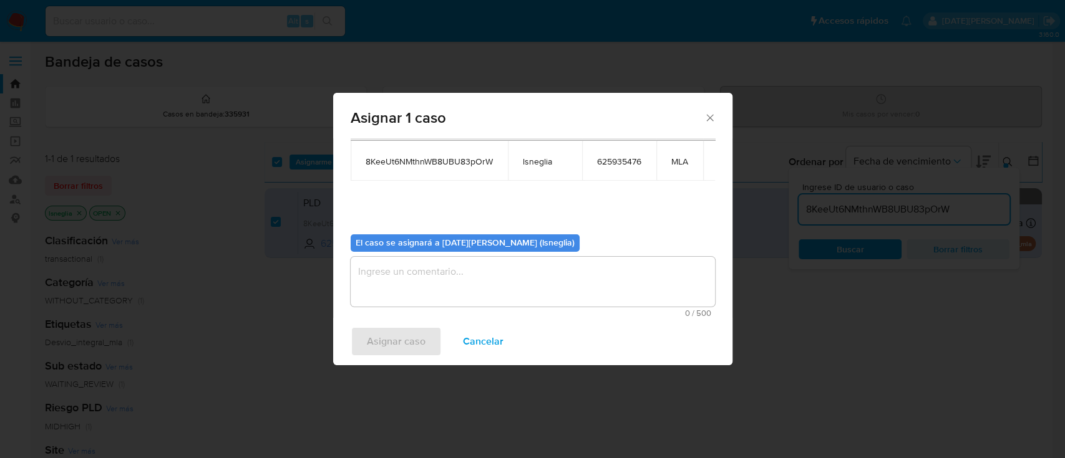
click at [410, 284] on textarea "assign-modal" at bounding box center [532, 282] width 364 height 50
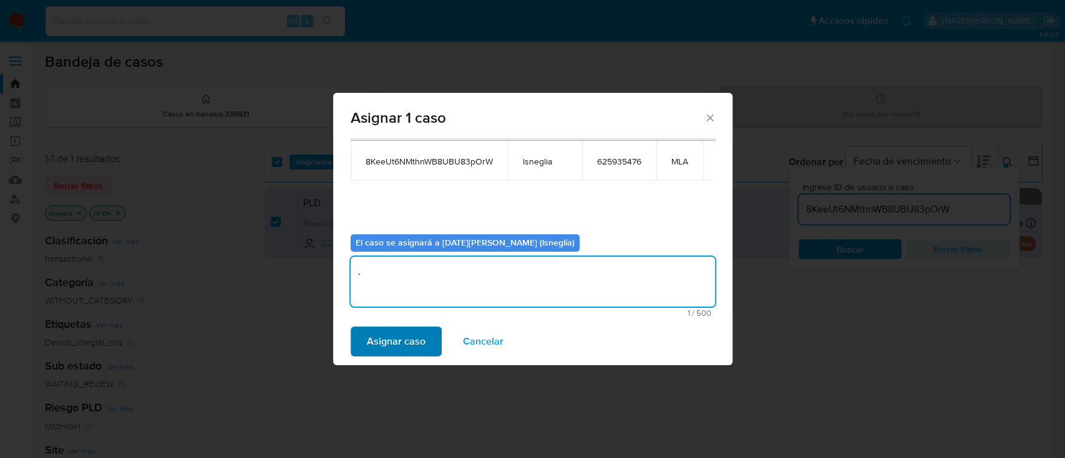
type textarea "."
click at [389, 334] on span "Asignar caso" at bounding box center [396, 341] width 59 height 27
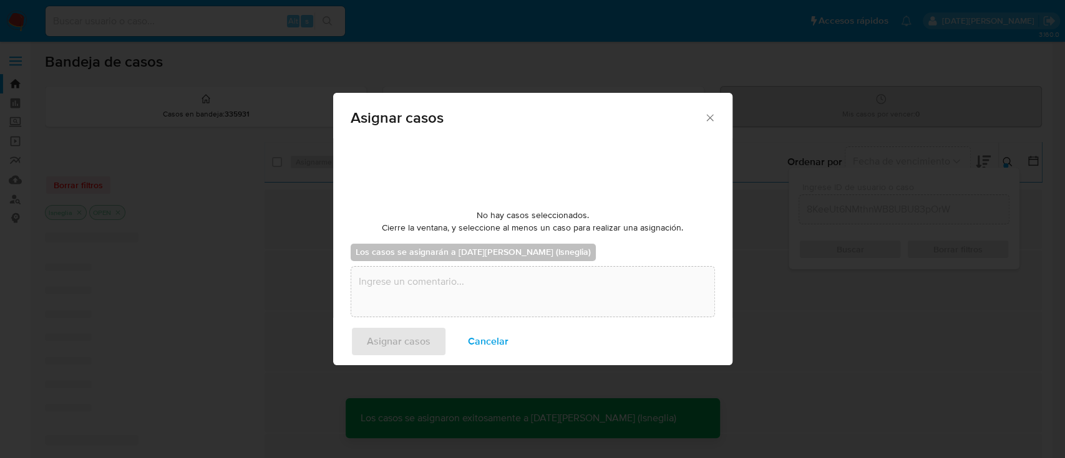
checkbox input "false"
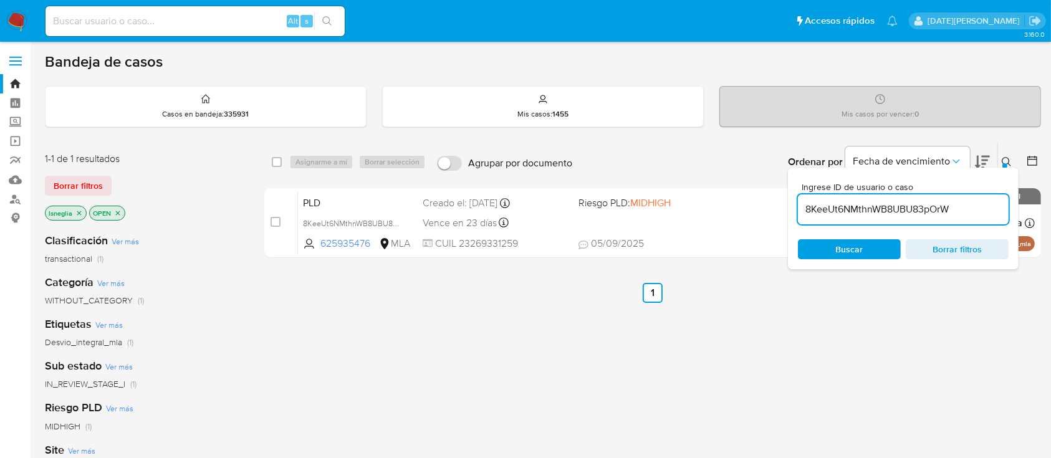
click at [1009, 162] on icon at bounding box center [1006, 161] width 9 height 9
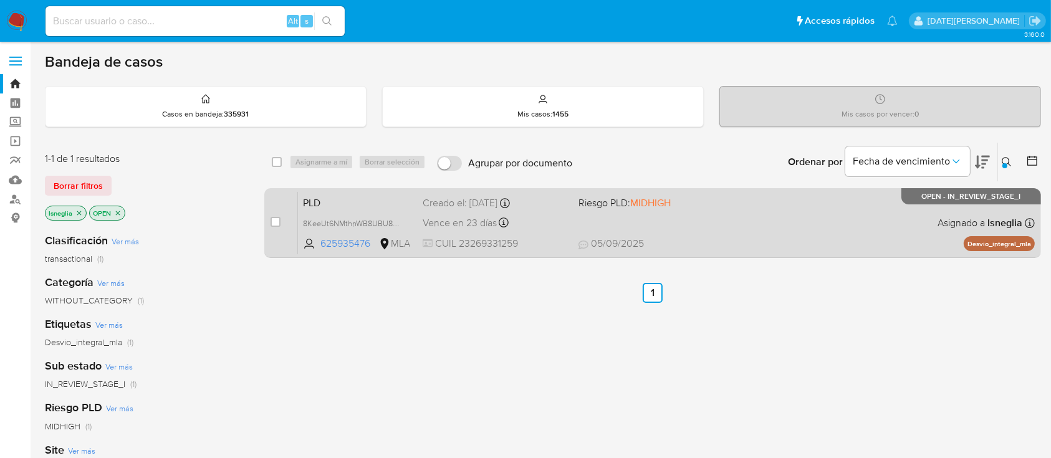
click at [314, 202] on span "PLD" at bounding box center [358, 202] width 110 height 16
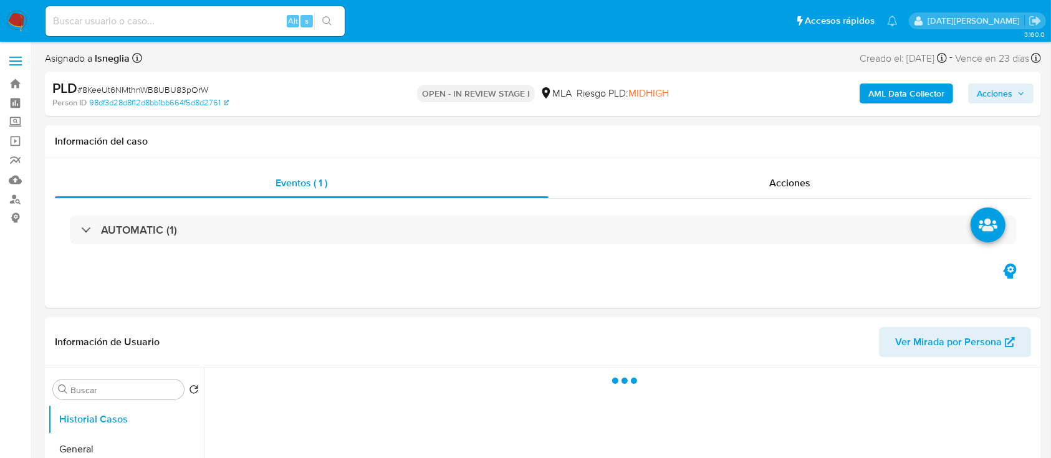
select select "10"
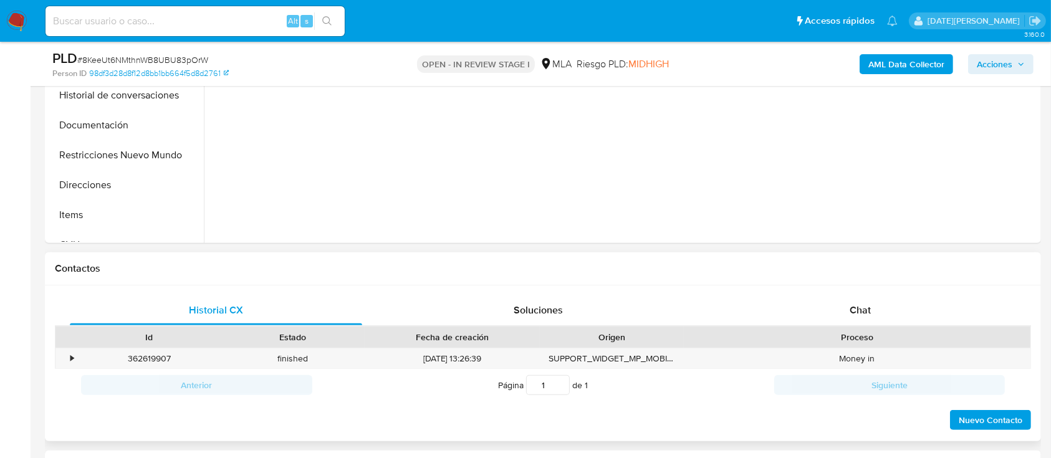
scroll to position [499, 0]
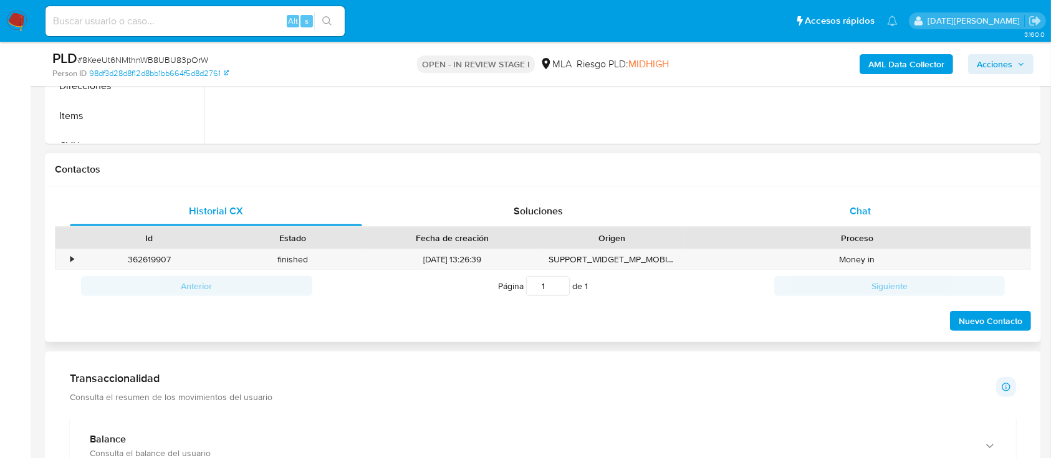
click at [850, 216] on span "Chat" at bounding box center [860, 211] width 21 height 14
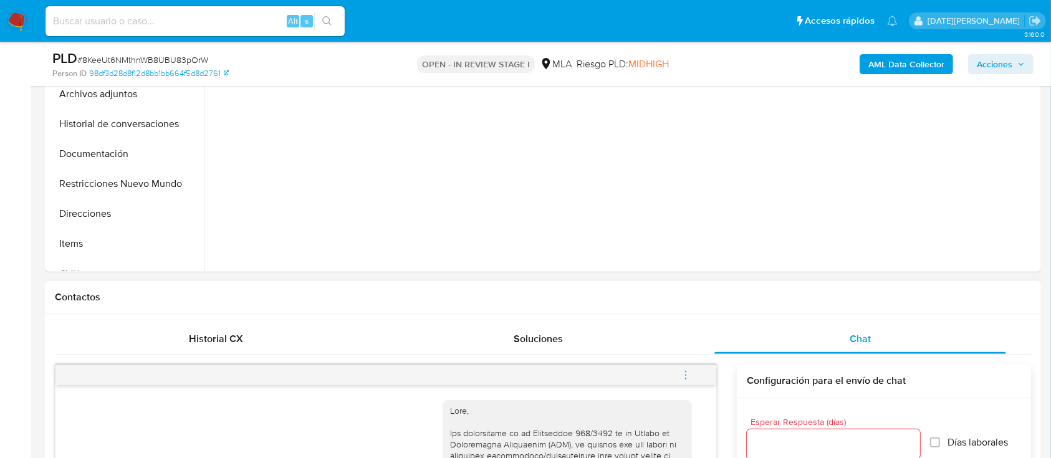
scroll to position [332, 0]
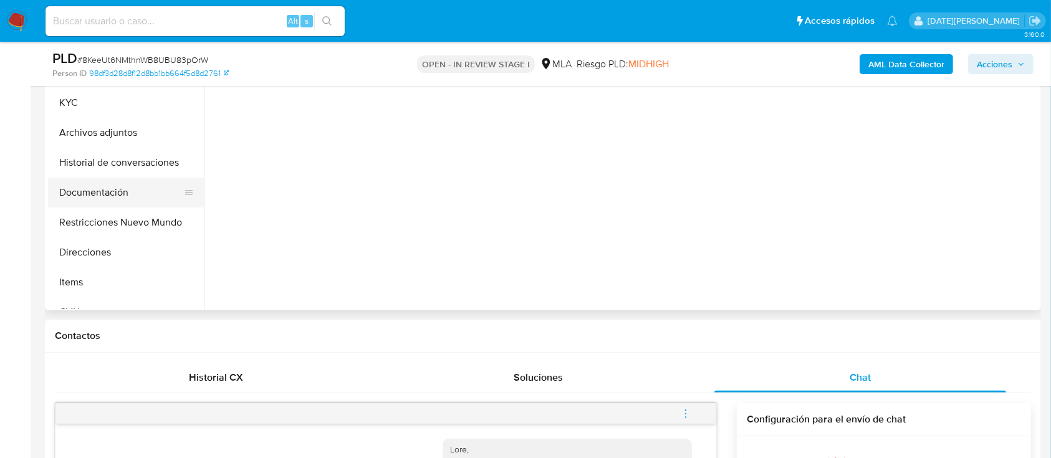
click at [133, 193] on button "Documentación" at bounding box center [121, 193] width 146 height 30
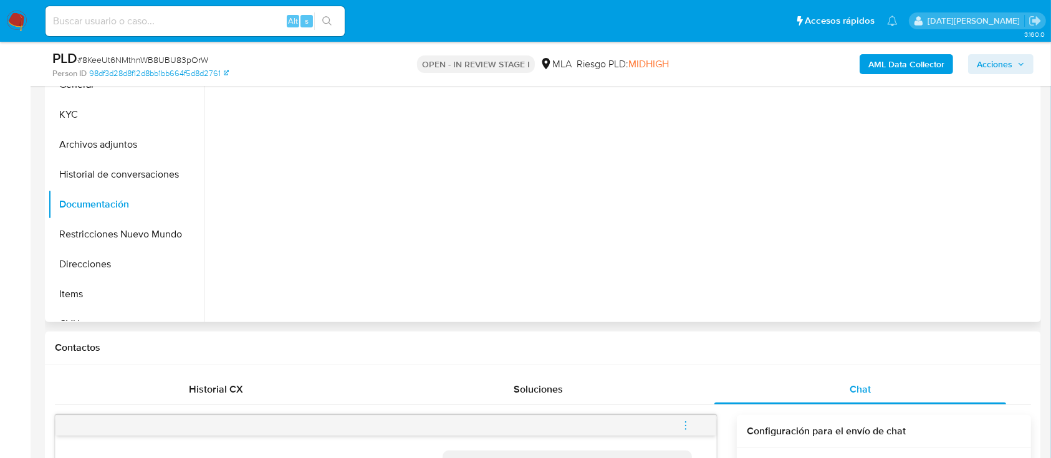
scroll to position [249, 0]
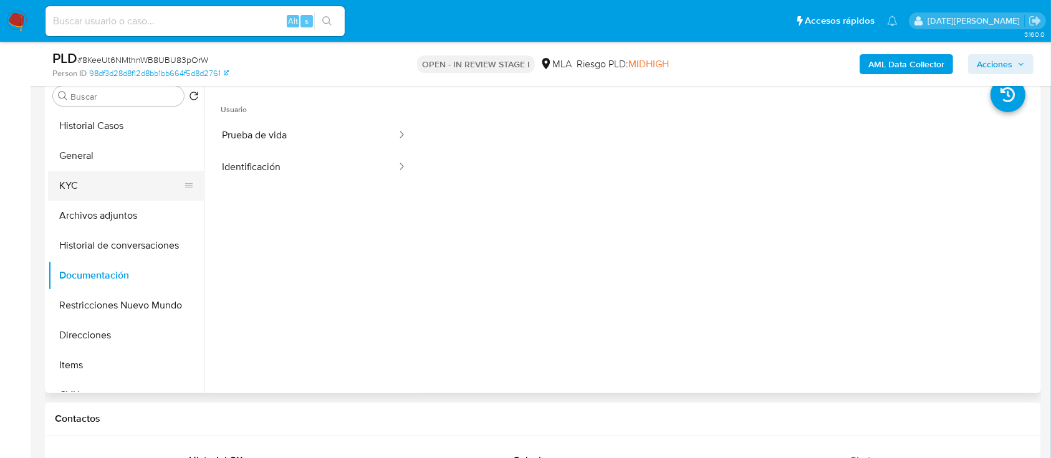
click at [90, 180] on button "KYC" at bounding box center [121, 186] width 146 height 30
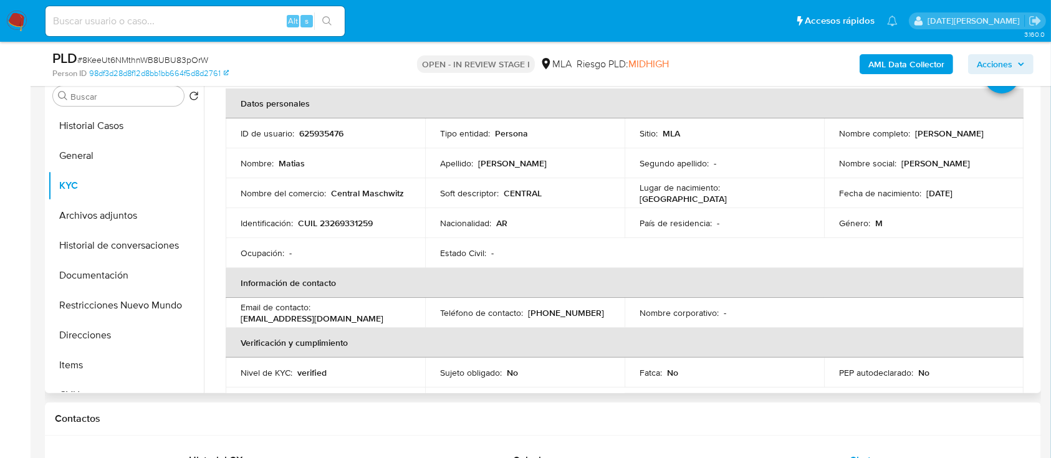
scroll to position [83, 0]
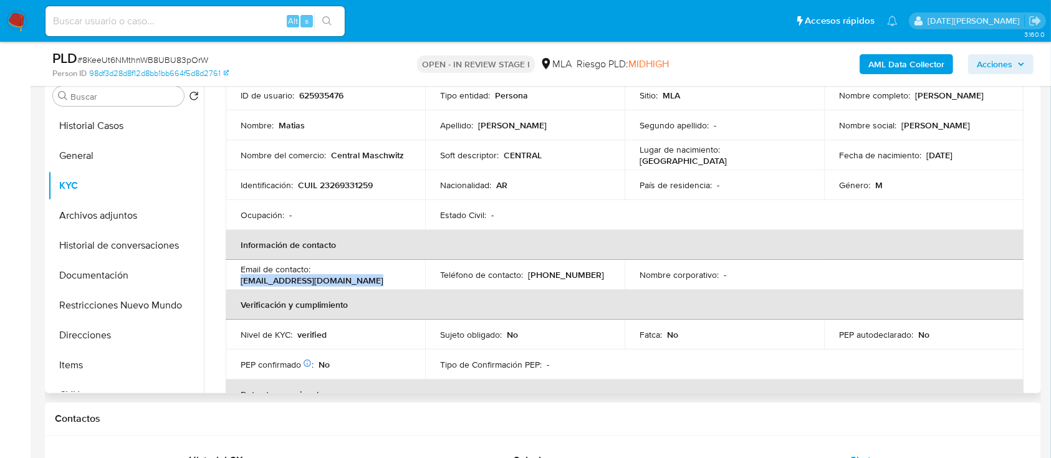
drag, startPoint x: 239, startPoint y: 281, endPoint x: 360, endPoint y: 283, distance: 121.0
click at [360, 283] on td "Email de contacto : valentinfnoguera@hotmail.com" at bounding box center [326, 275] width 200 height 30
copy p "valentinfnoguera@hotmail.com"
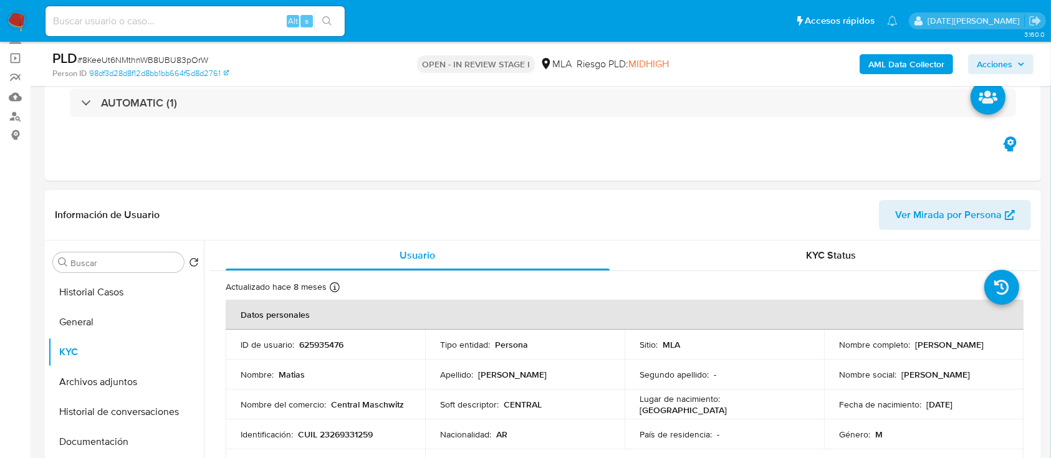
click at [322, 343] on p "625935476" at bounding box center [321, 344] width 44 height 11
drag, startPoint x: 322, startPoint y: 343, endPoint x: 304, endPoint y: 345, distance: 18.2
click at [304, 345] on p "625935476" at bounding box center [321, 344] width 44 height 11
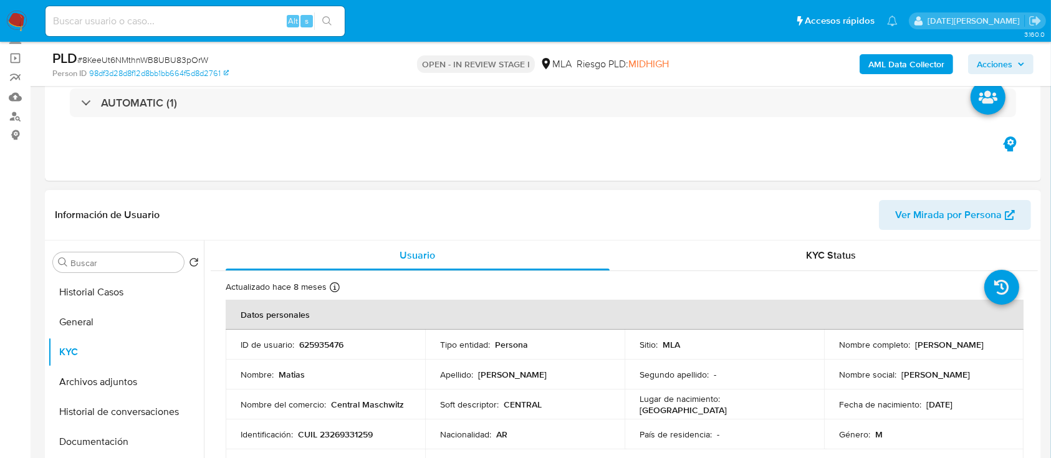
drag, startPoint x: 304, startPoint y: 345, endPoint x: 294, endPoint y: 342, distance: 10.3
click at [294, 342] on div "ID de usuario : 625935476" at bounding box center [326, 344] width 170 height 11
click at [316, 347] on p "625935476" at bounding box center [321, 344] width 44 height 11
click at [321, 342] on p "625935476" at bounding box center [321, 344] width 44 height 11
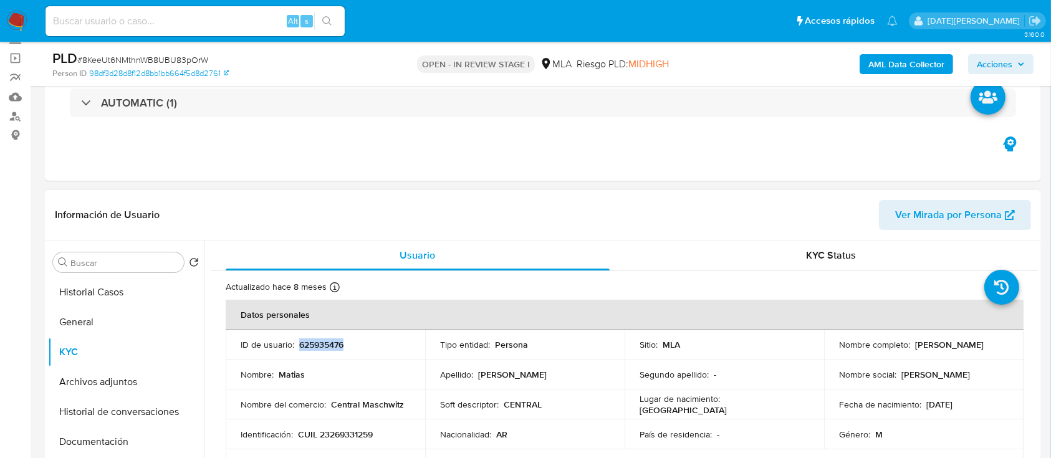
click at [321, 342] on p "625935476" at bounding box center [321, 344] width 44 height 11
copy p "625935476"
click at [347, 437] on p "CUIL 23269331259" at bounding box center [335, 434] width 75 height 11
copy p "23269331259"
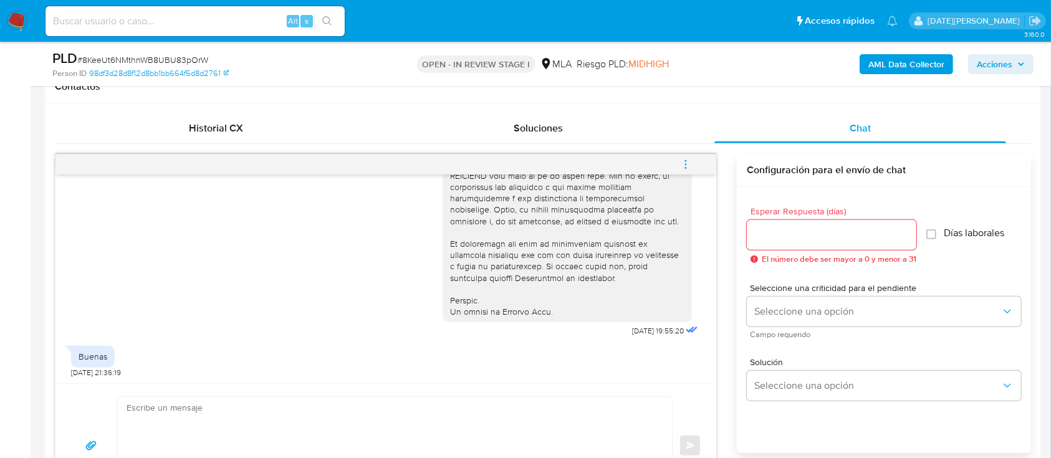
scroll to position [582, 0]
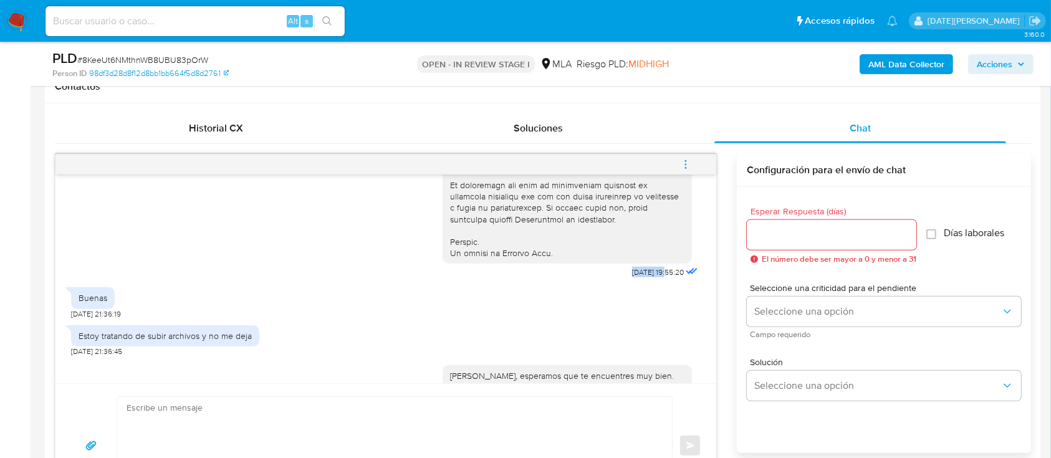
drag, startPoint x: 601, startPoint y: 291, endPoint x: 642, endPoint y: 292, distance: 41.2
copy span "17/07/2025"
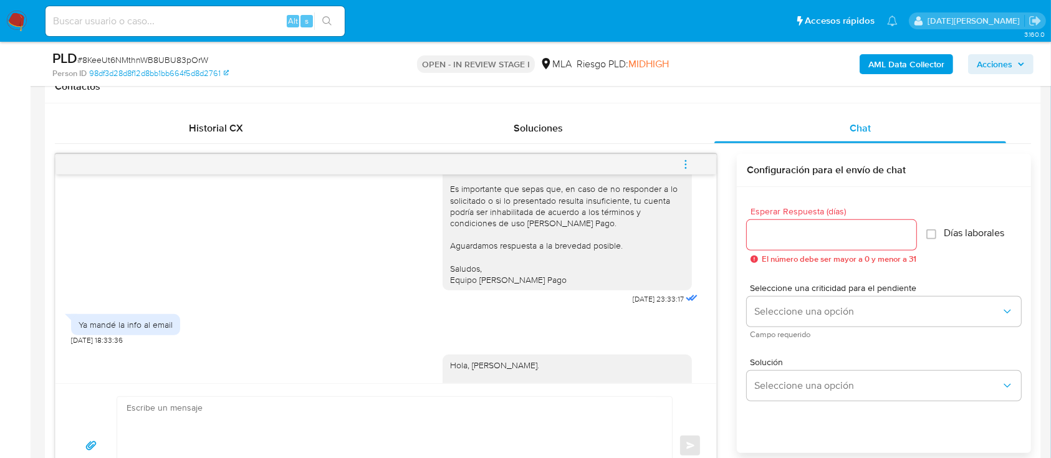
scroll to position [831, 0]
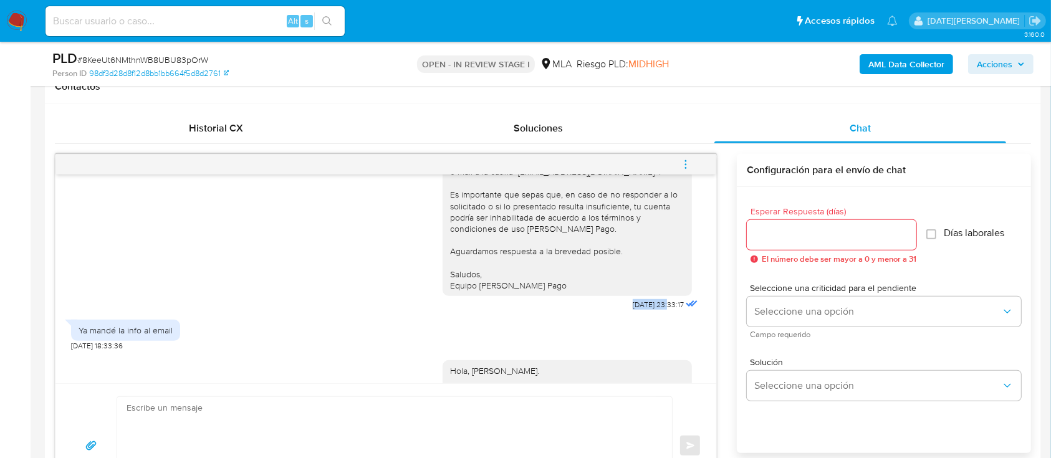
drag, startPoint x: 600, startPoint y: 337, endPoint x: 643, endPoint y: 337, distance: 43.0
click at [643, 314] on div "Hola Matias Fernandez Noguera, esperamos que te encuentres muy bien. Te pedimos…" at bounding box center [572, 210] width 258 height 206
copy span "20/08/2025"
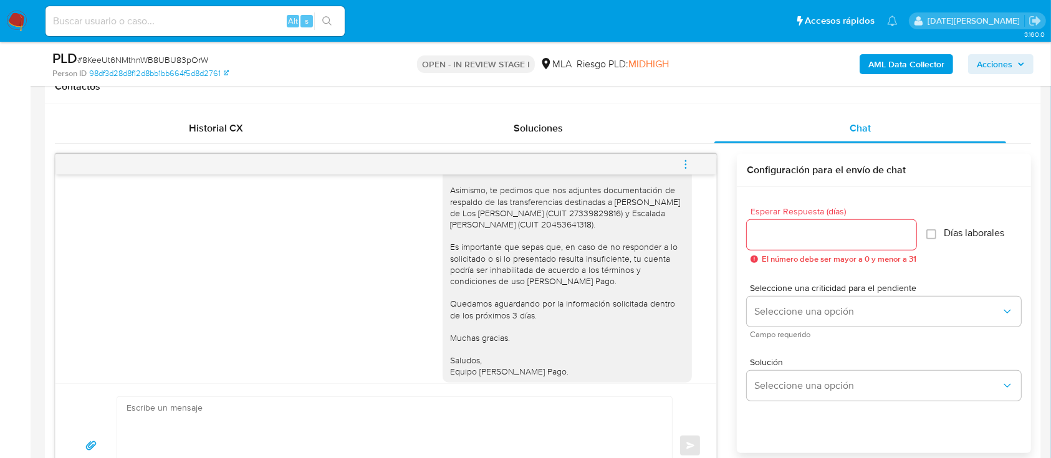
scroll to position [1219, 0]
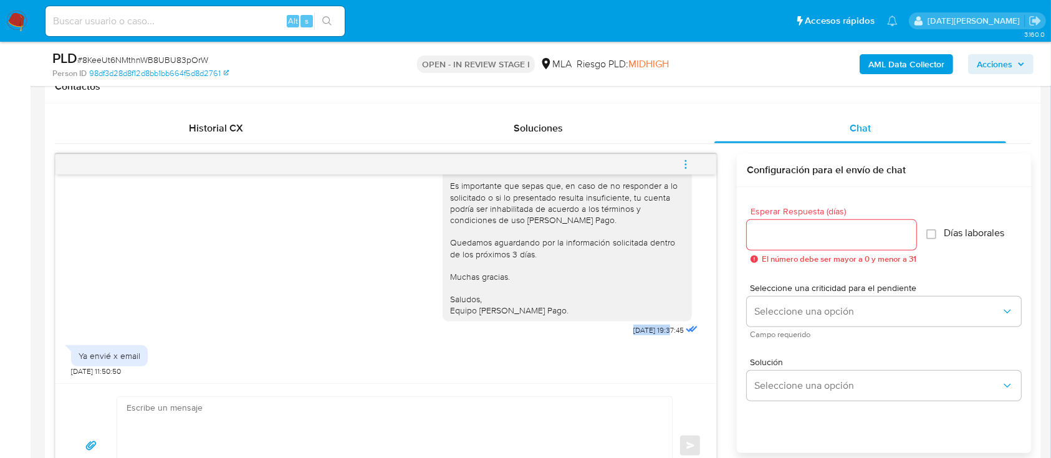
drag, startPoint x: 602, startPoint y: 331, endPoint x: 645, endPoint y: 327, distance: 42.6
click at [645, 327] on div "Hola, Matías Noguera. Muchas gracias por la documentación brindada. Lamentablem…" at bounding box center [572, 168] width 258 height 342
copy span "03/09/2025"
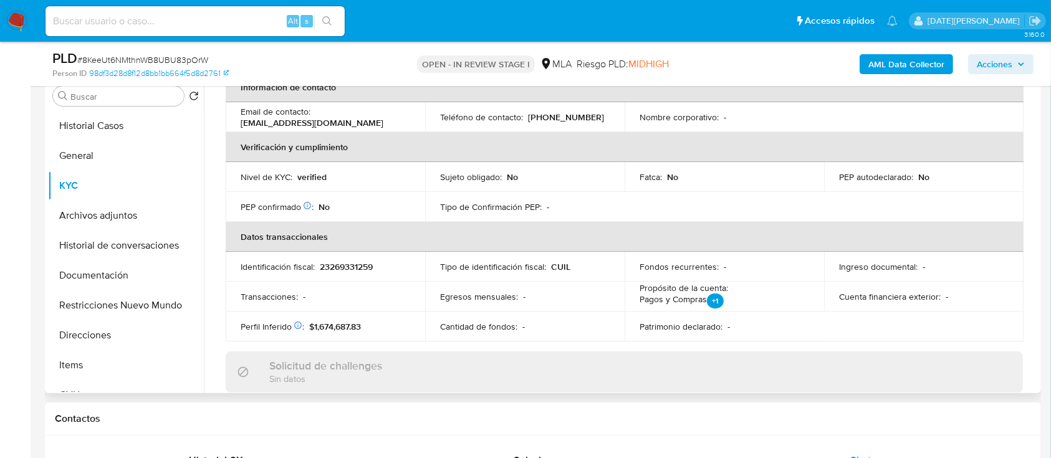
scroll to position [0, 0]
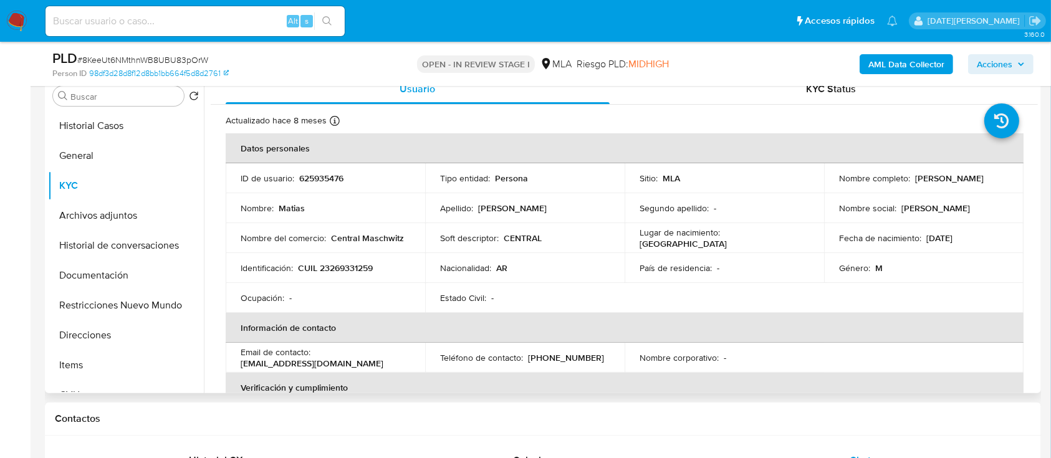
drag, startPoint x: 839, startPoint y: 182, endPoint x: 935, endPoint y: 186, distance: 95.5
click at [940, 184] on p "Matias Fernandez Noguera" at bounding box center [950, 178] width 69 height 11
click at [916, 183] on p "Matias Fernandez Noguera" at bounding box center [950, 178] width 69 height 11
drag, startPoint x: 837, startPoint y: 181, endPoint x: 944, endPoint y: 185, distance: 107.3
click at [944, 184] on div "Nombre completo : Matias Fernandez Noguera" at bounding box center [924, 178] width 170 height 11
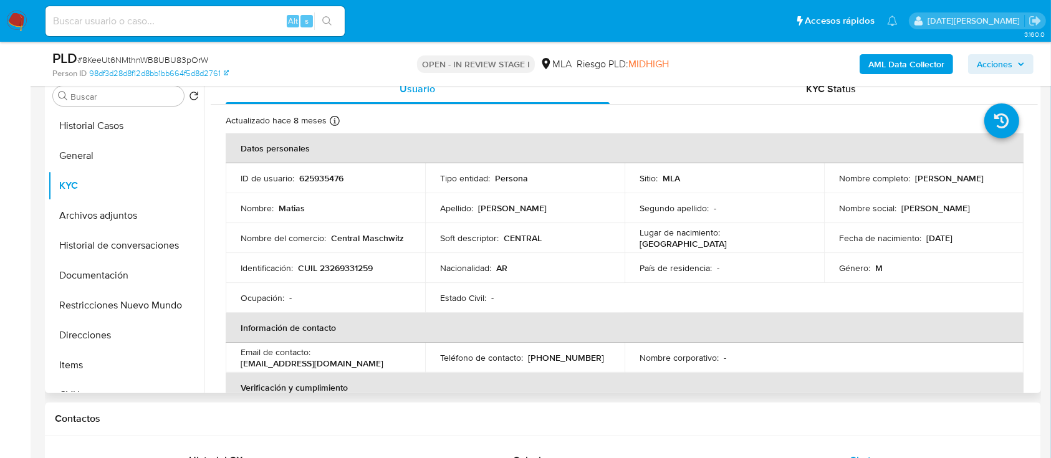
copy p "Matias Fernandez Noguera"
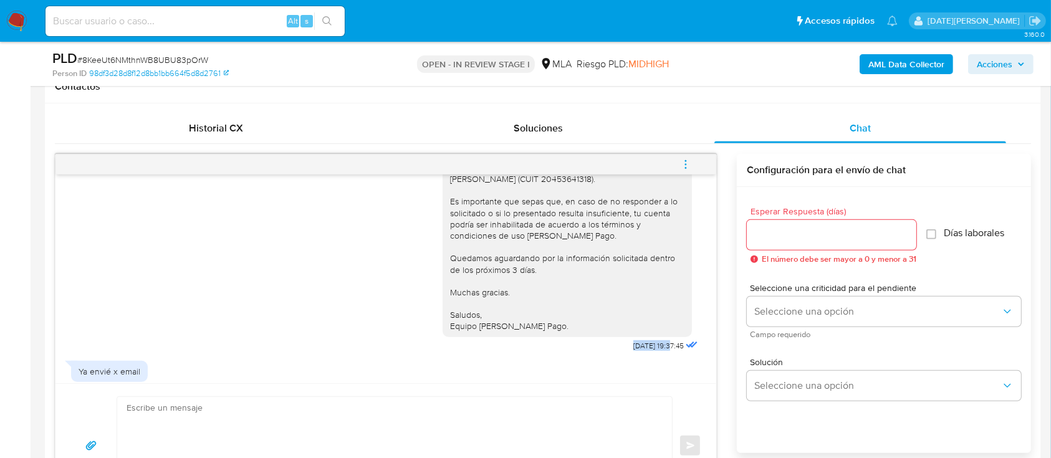
scroll to position [1219, 0]
